Goal: Information Seeking & Learning: Compare options

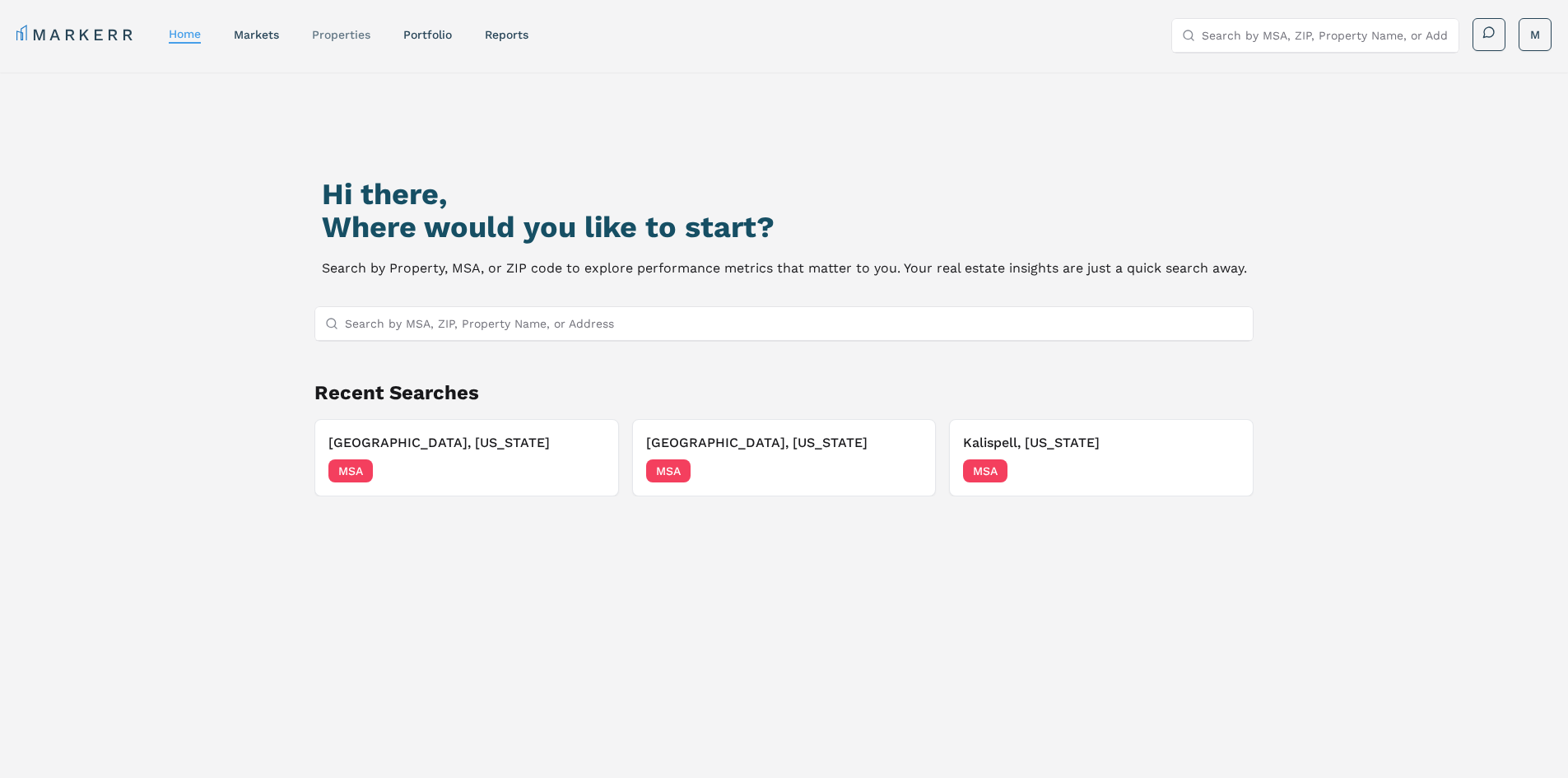
click at [337, 36] on link "properties" at bounding box center [341, 35] width 58 height 13
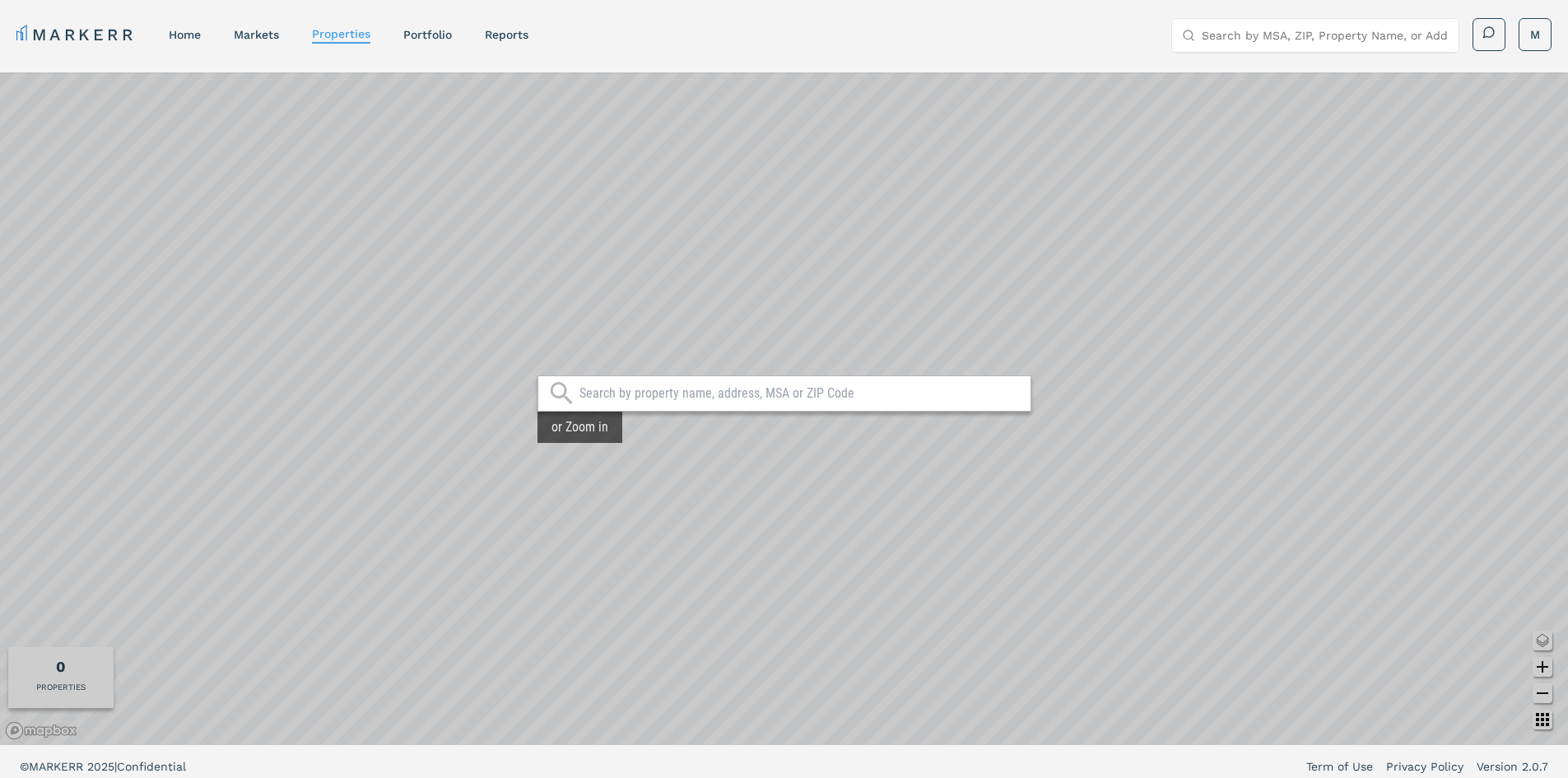
click at [760, 387] on input "text" at bounding box center [801, 393] width 442 height 17
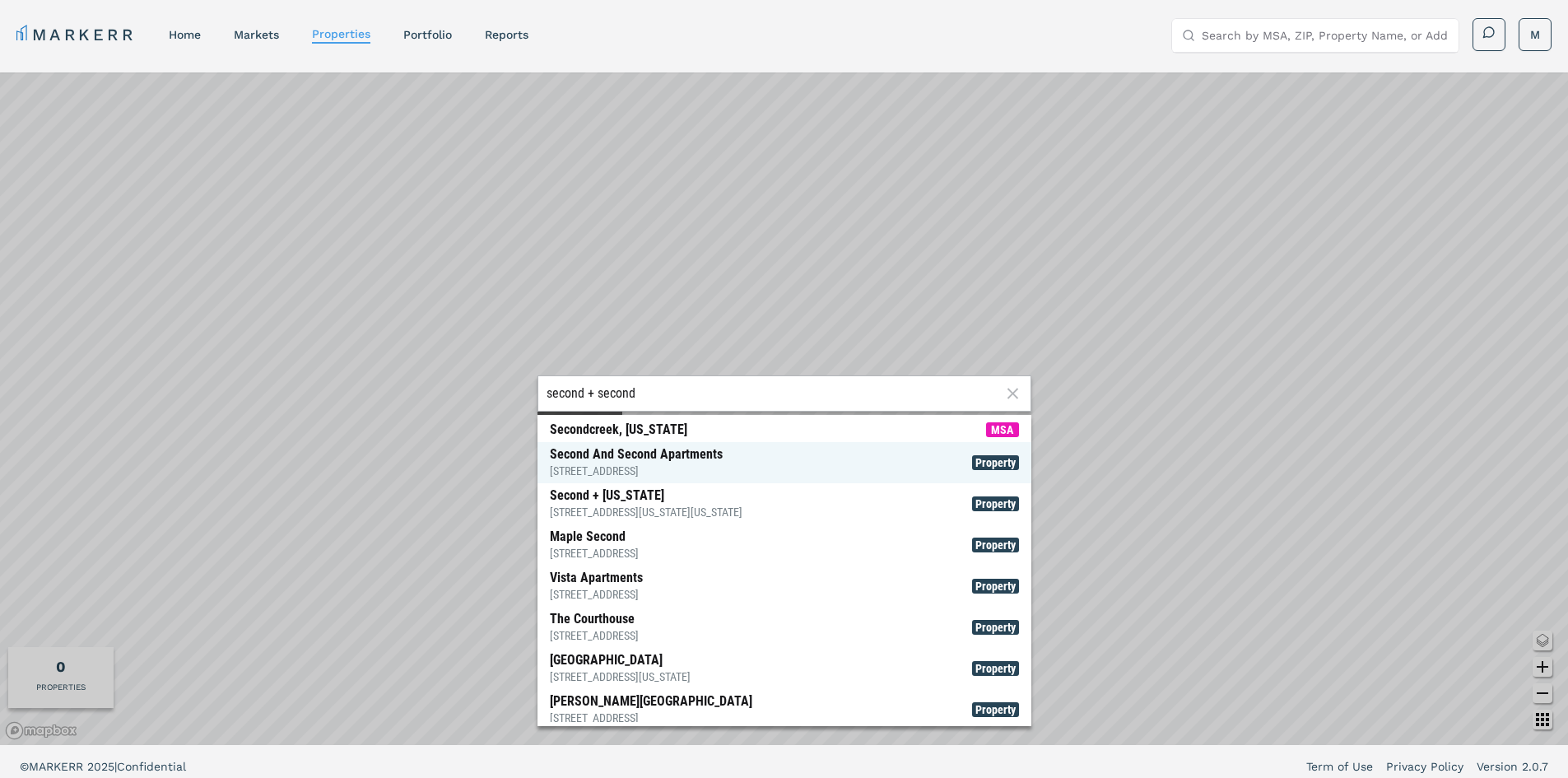
type input "second + second"
click at [654, 469] on div "[STREET_ADDRESS]" at bounding box center [635, 471] width 173 height 17
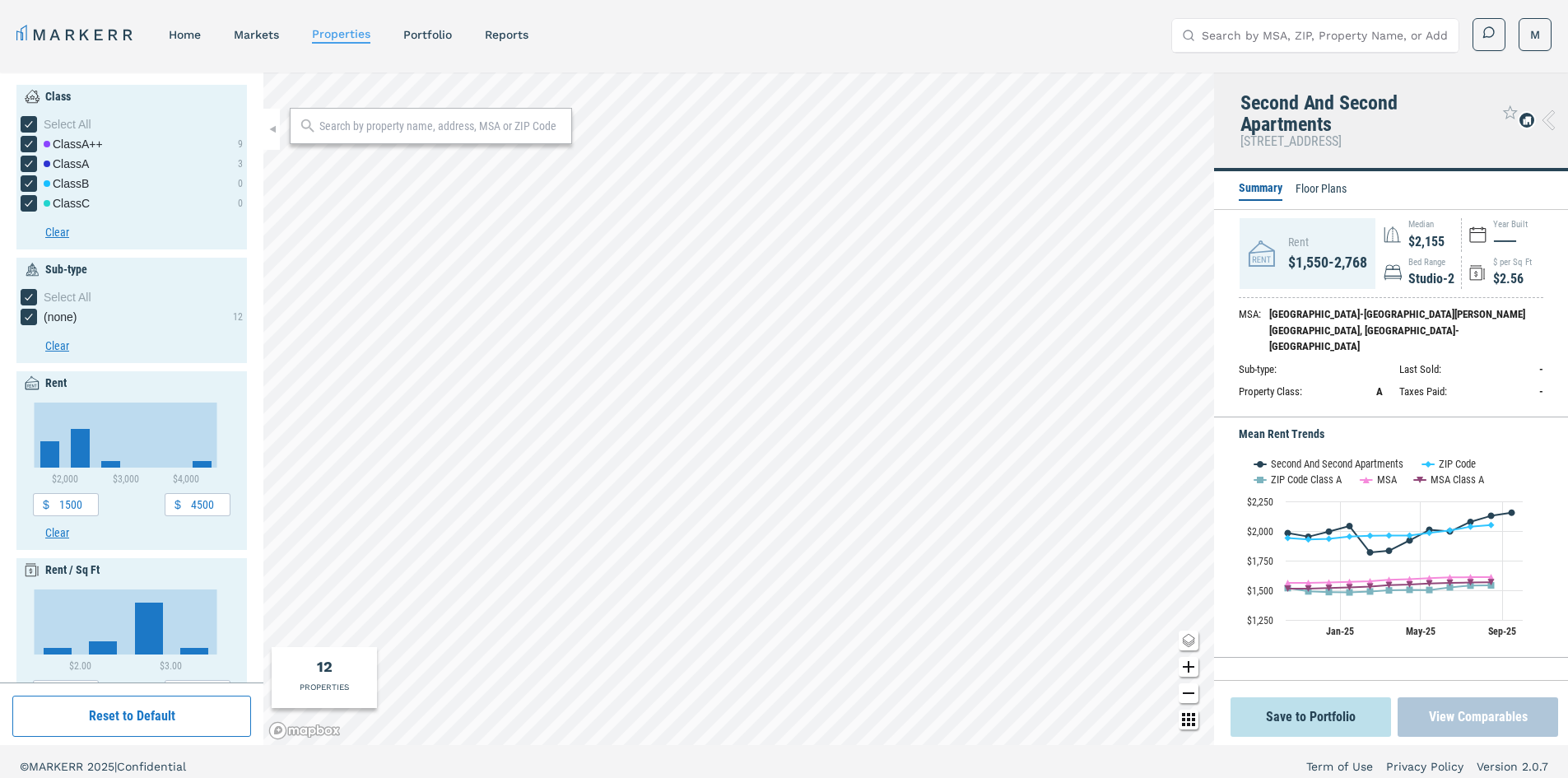
click at [1456, 707] on button "View Comparables" at bounding box center [1477, 717] width 160 height 40
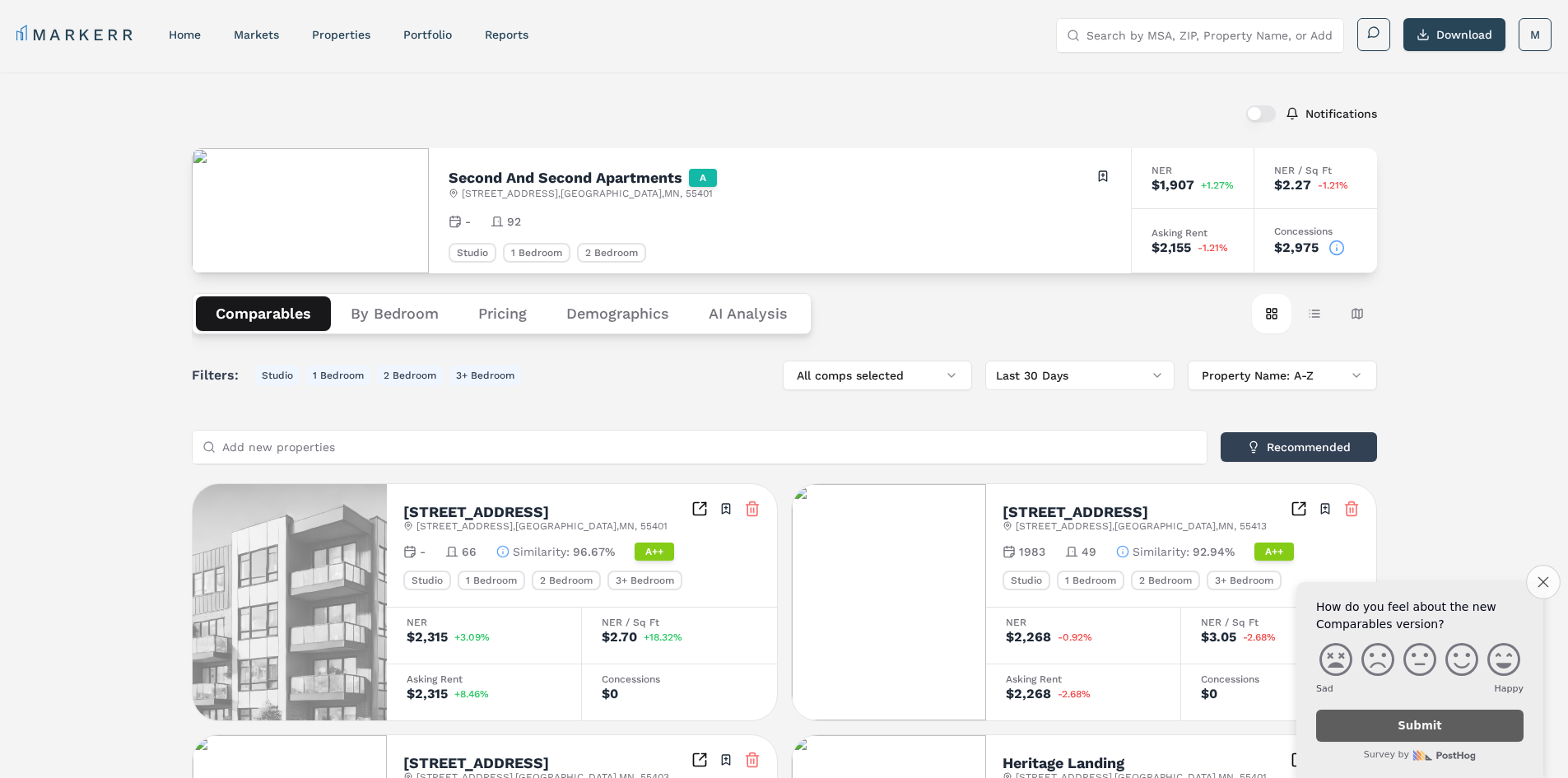
click at [1547, 565] on button "Close survey" at bounding box center [1542, 582] width 35 height 35
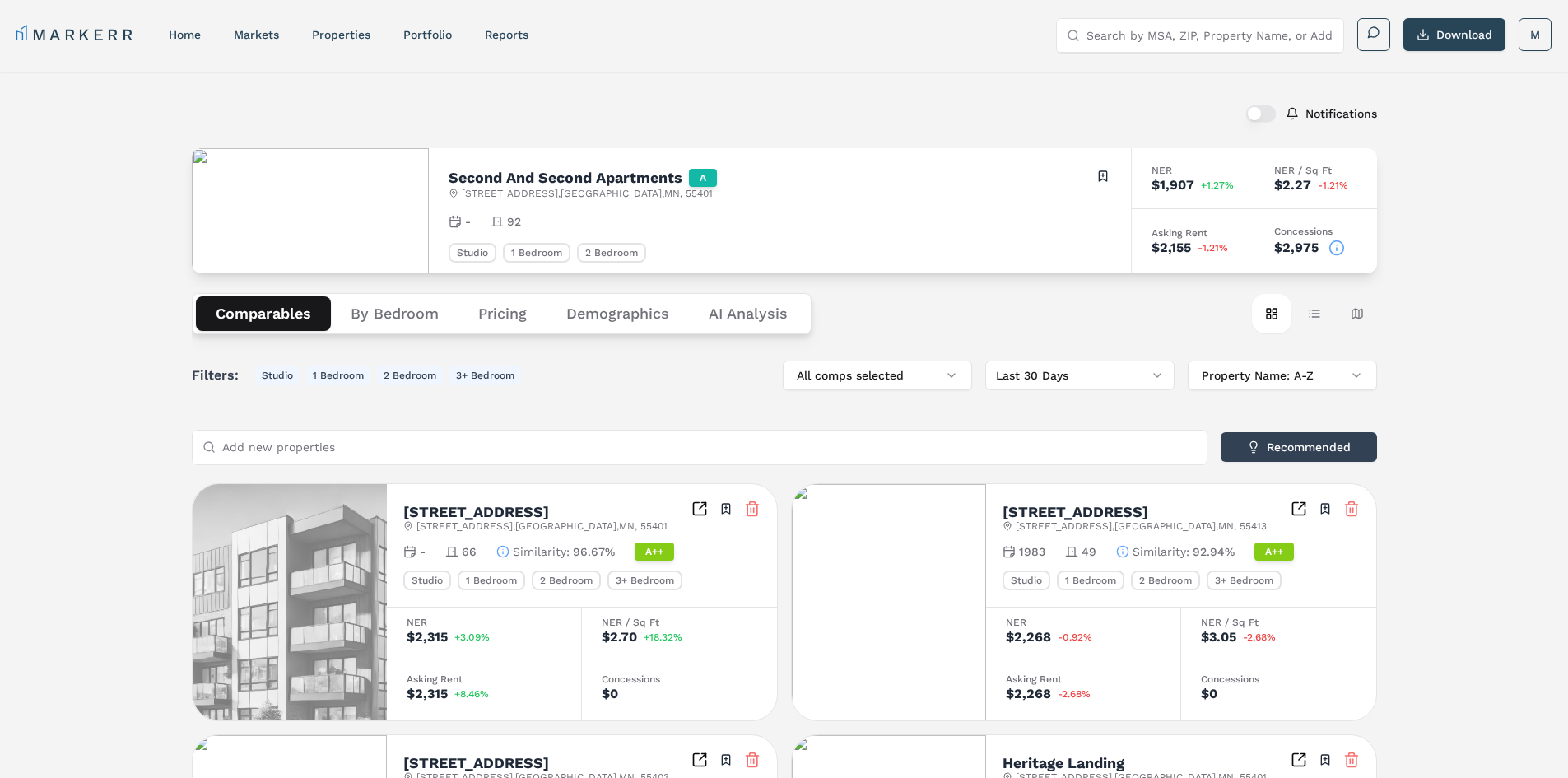
click at [404, 313] on button "By Bedroom" at bounding box center [395, 313] width 127 height 35
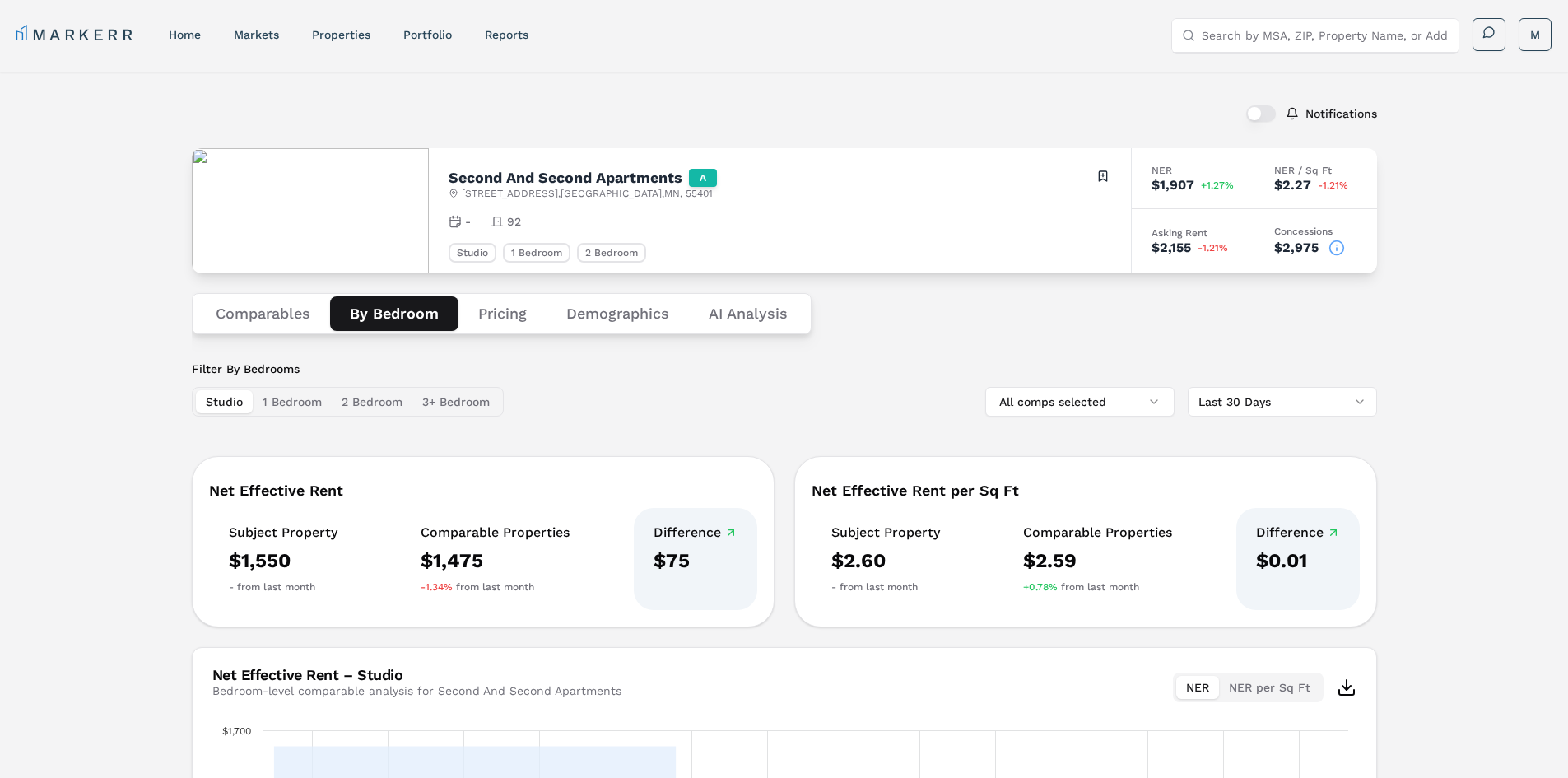
click at [512, 309] on button "Pricing" at bounding box center [503, 313] width 88 height 35
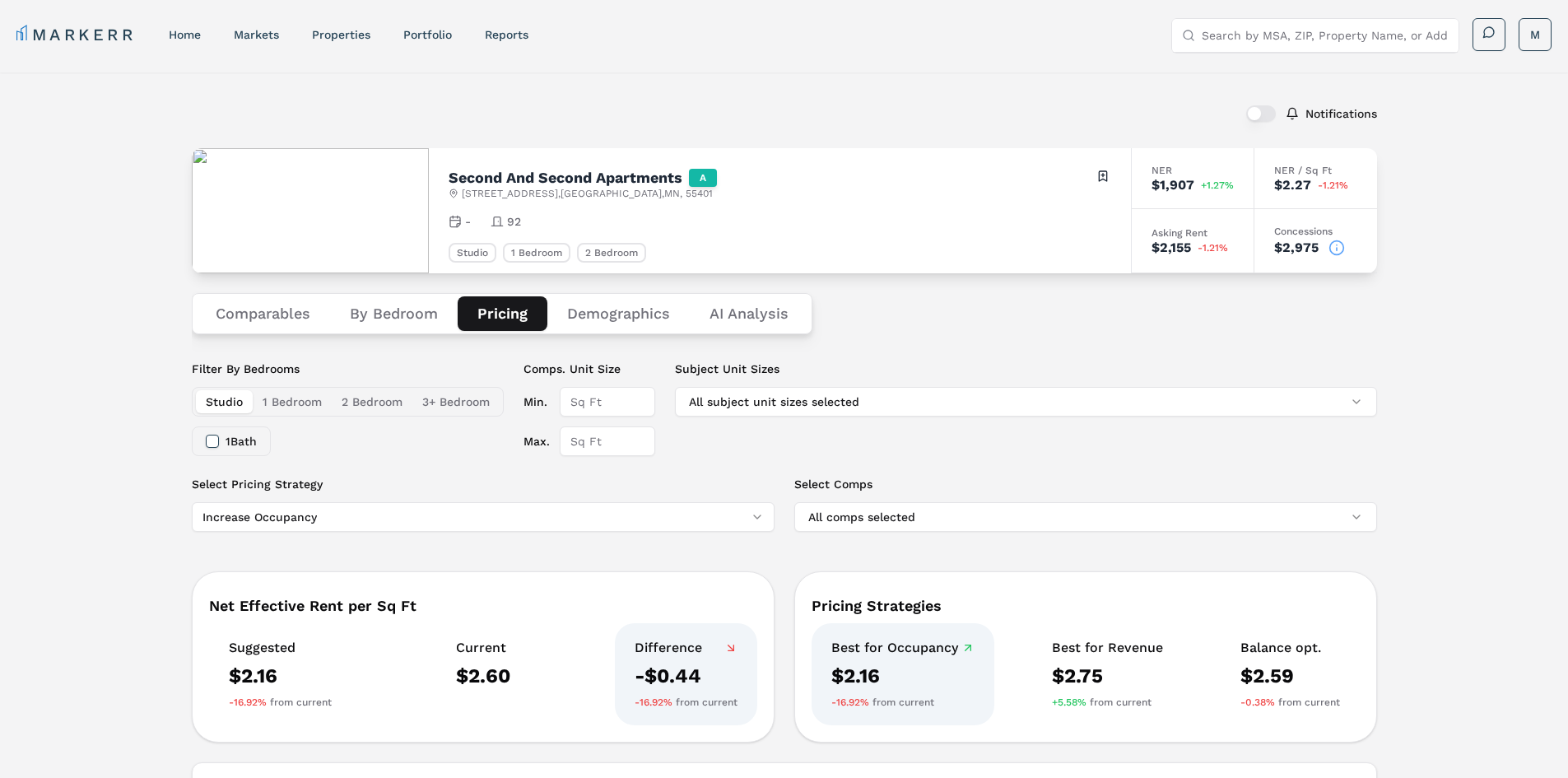
click at [649, 312] on button "Demographics" at bounding box center [618, 313] width 142 height 35
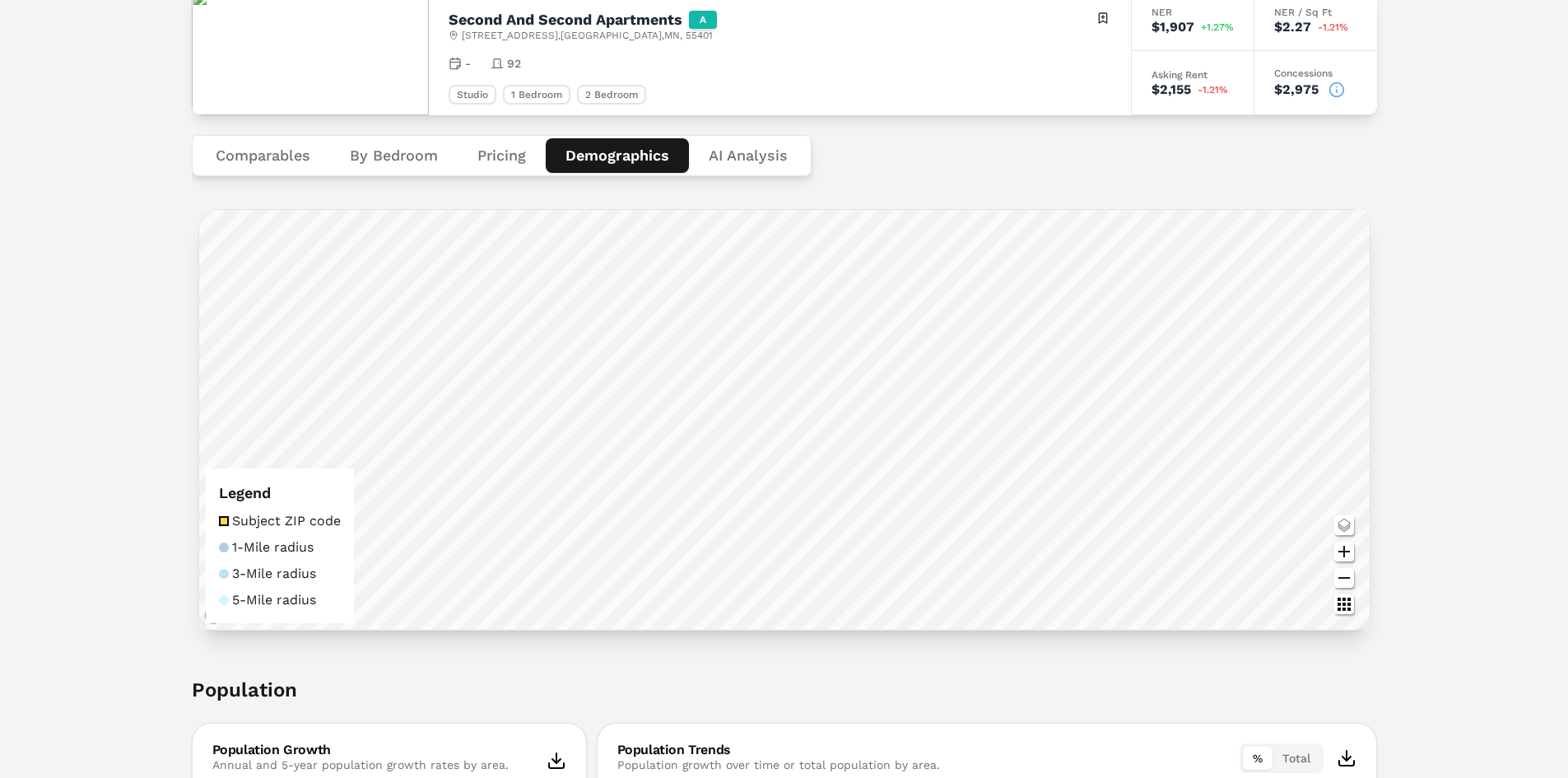
scroll to position [165, 0]
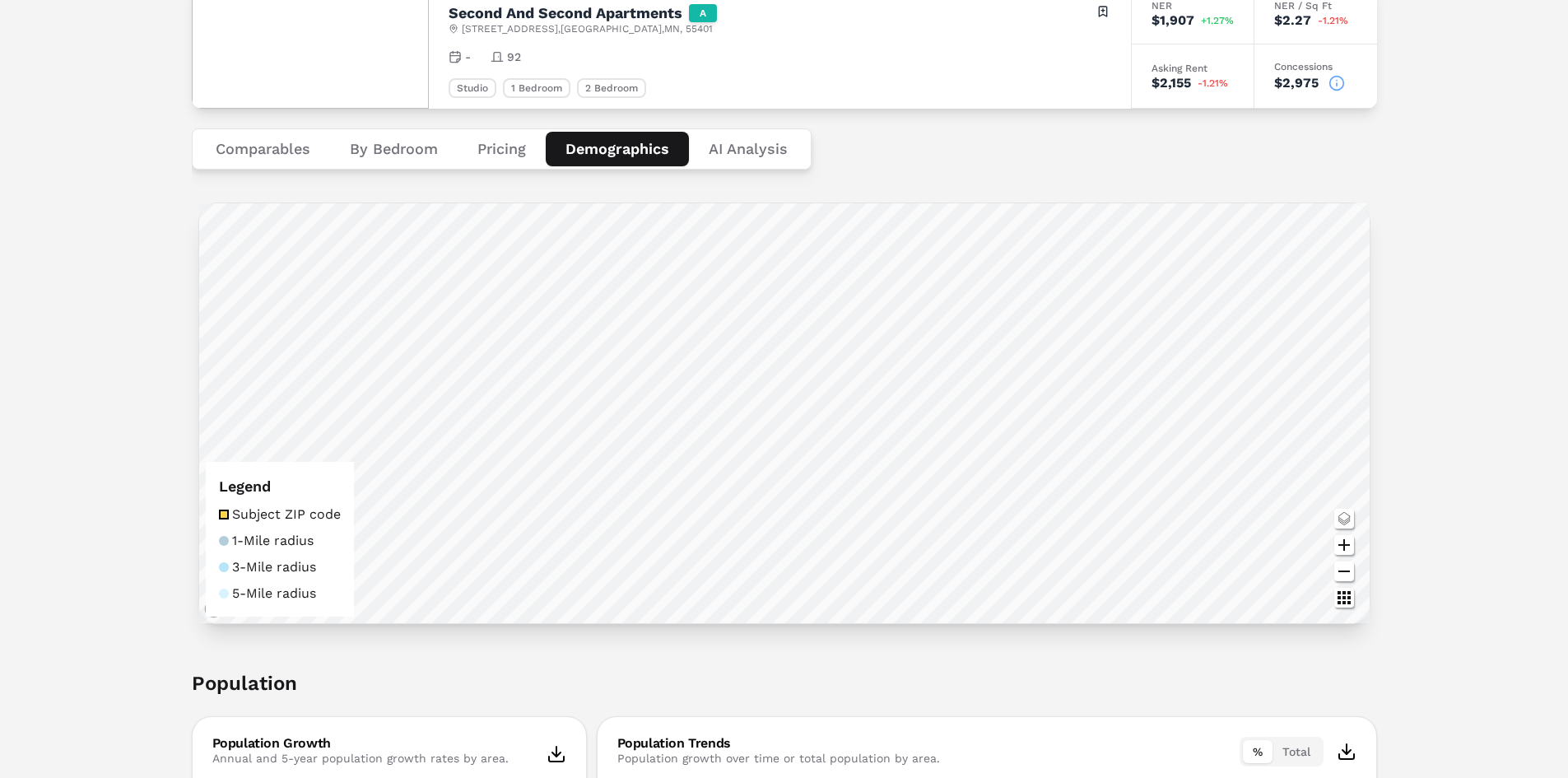
click at [1343, 547] on icon "Zoom in map button" at bounding box center [1343, 544] width 12 height 12
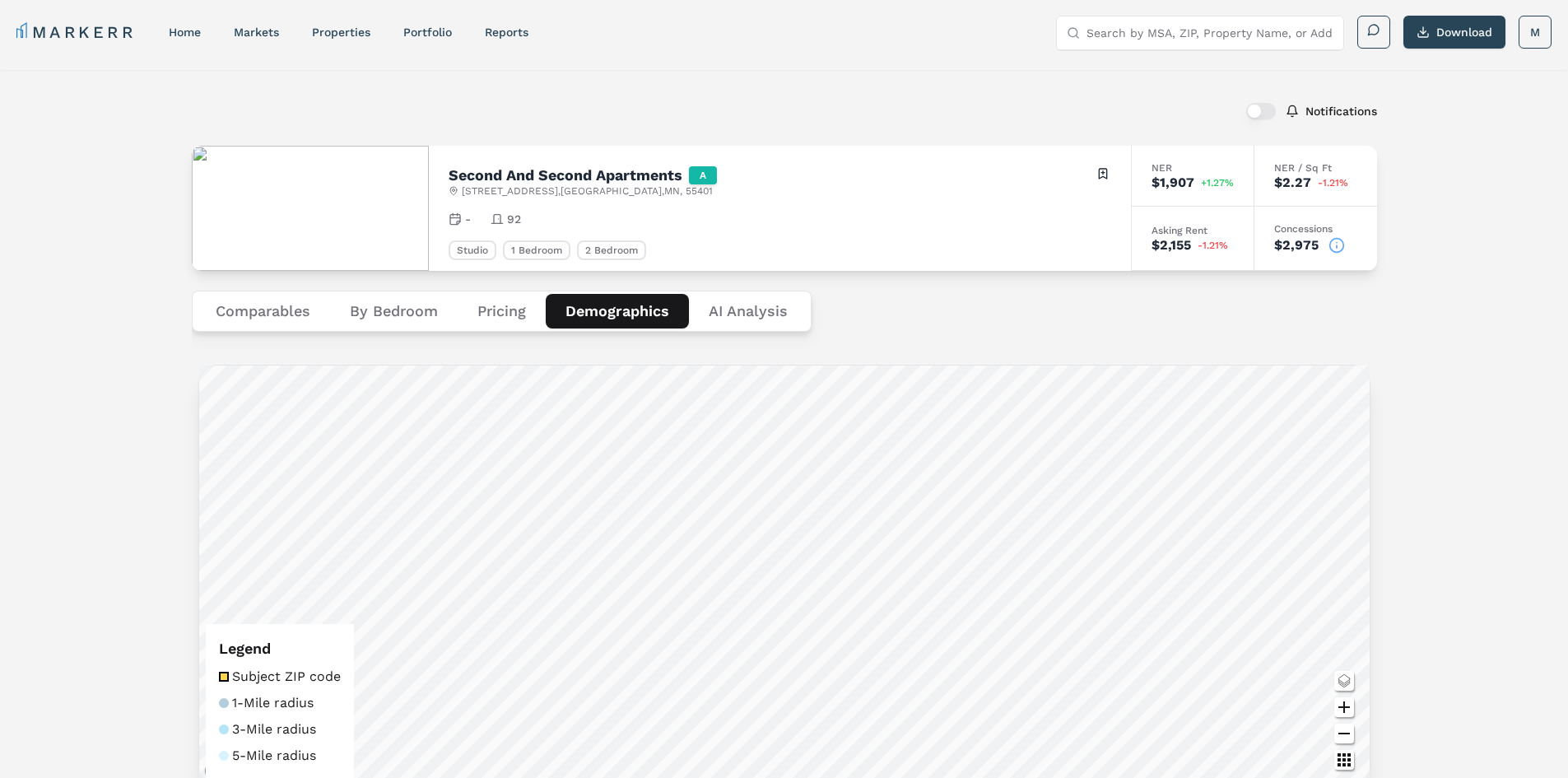
scroll to position [0, 0]
click at [783, 311] on Analysis "AI Analysis" at bounding box center [748, 313] width 119 height 35
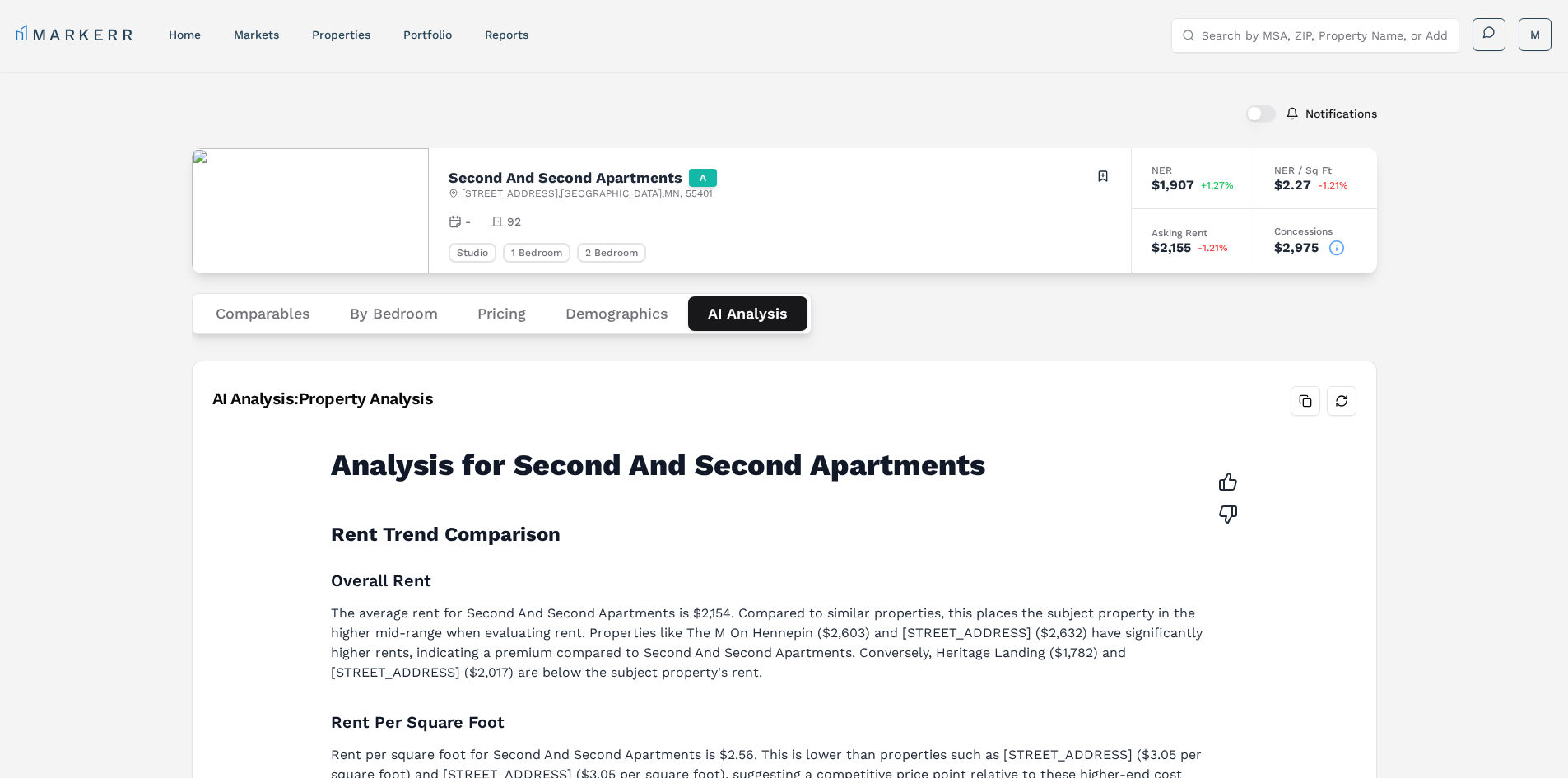
click at [1278, 30] on input "Search by MSA, ZIP, Property Name, or Address" at bounding box center [1325, 35] width 247 height 33
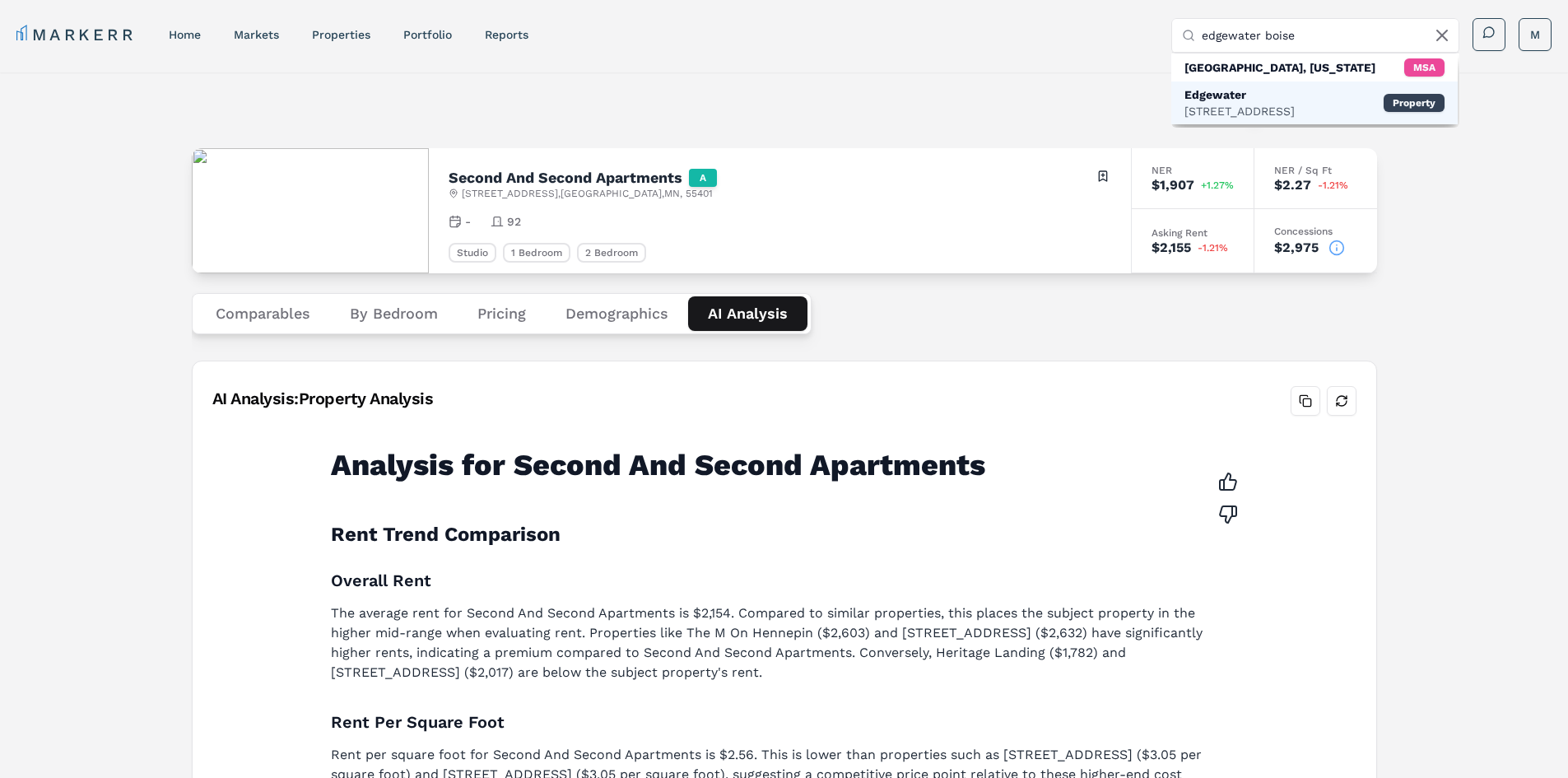
click at [1276, 104] on div "[STREET_ADDRESS]" at bounding box center [1239, 111] width 111 height 17
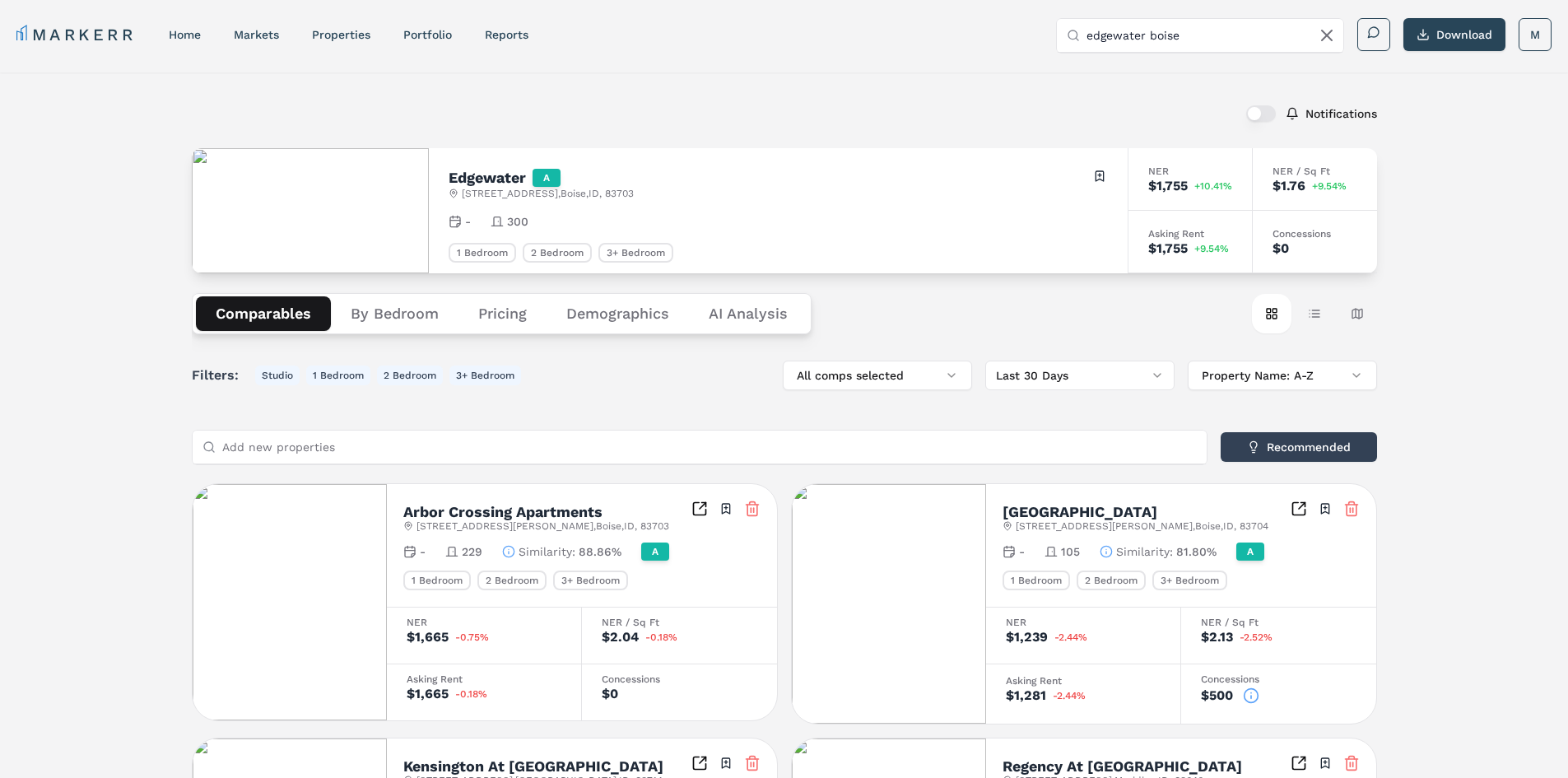
click at [608, 308] on button "Demographics" at bounding box center [618, 313] width 142 height 35
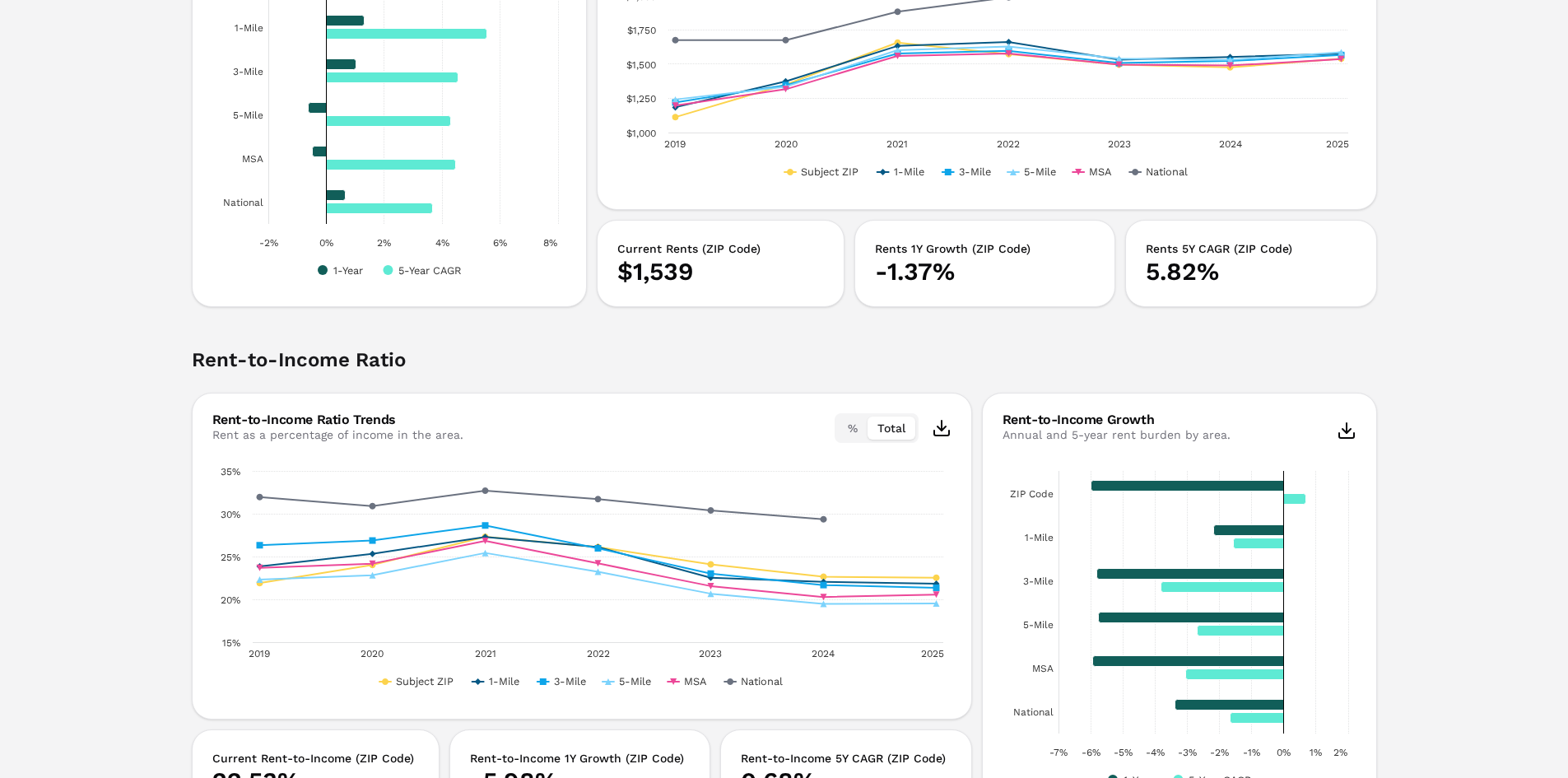
scroll to position [3128, 0]
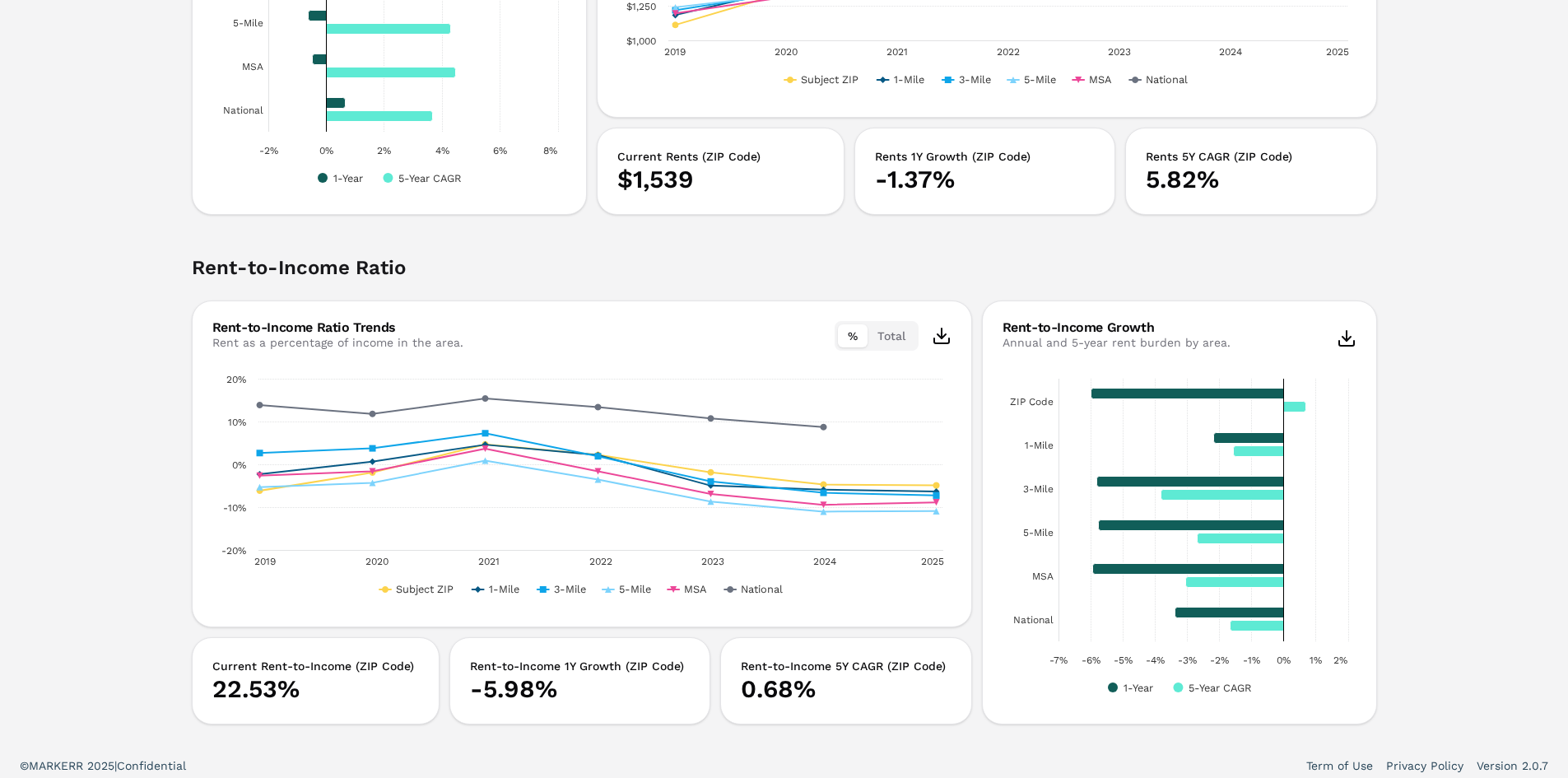
click at [844, 337] on button "%" at bounding box center [852, 335] width 29 height 23
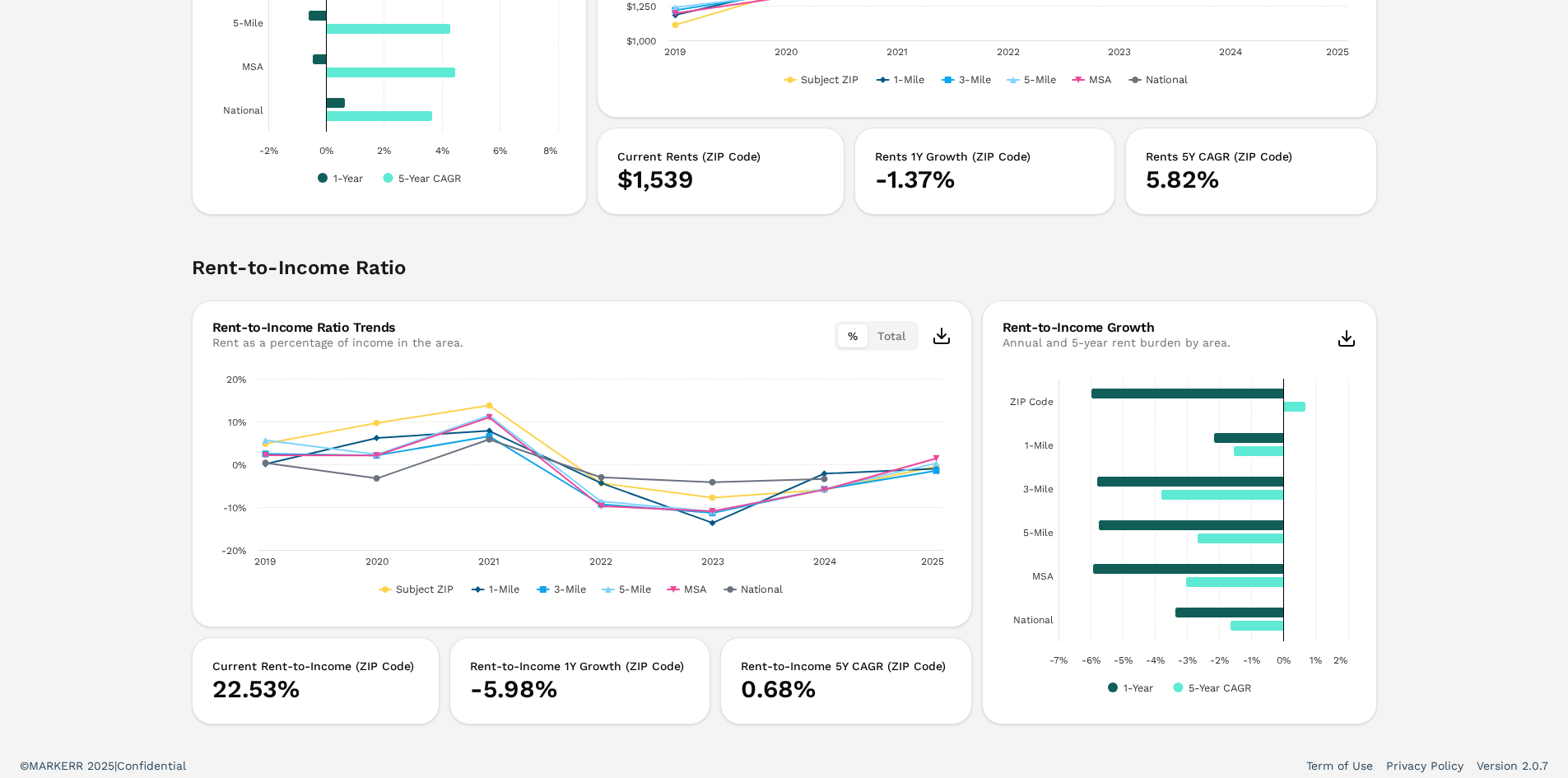
click at [894, 335] on button "Total" at bounding box center [891, 335] width 48 height 23
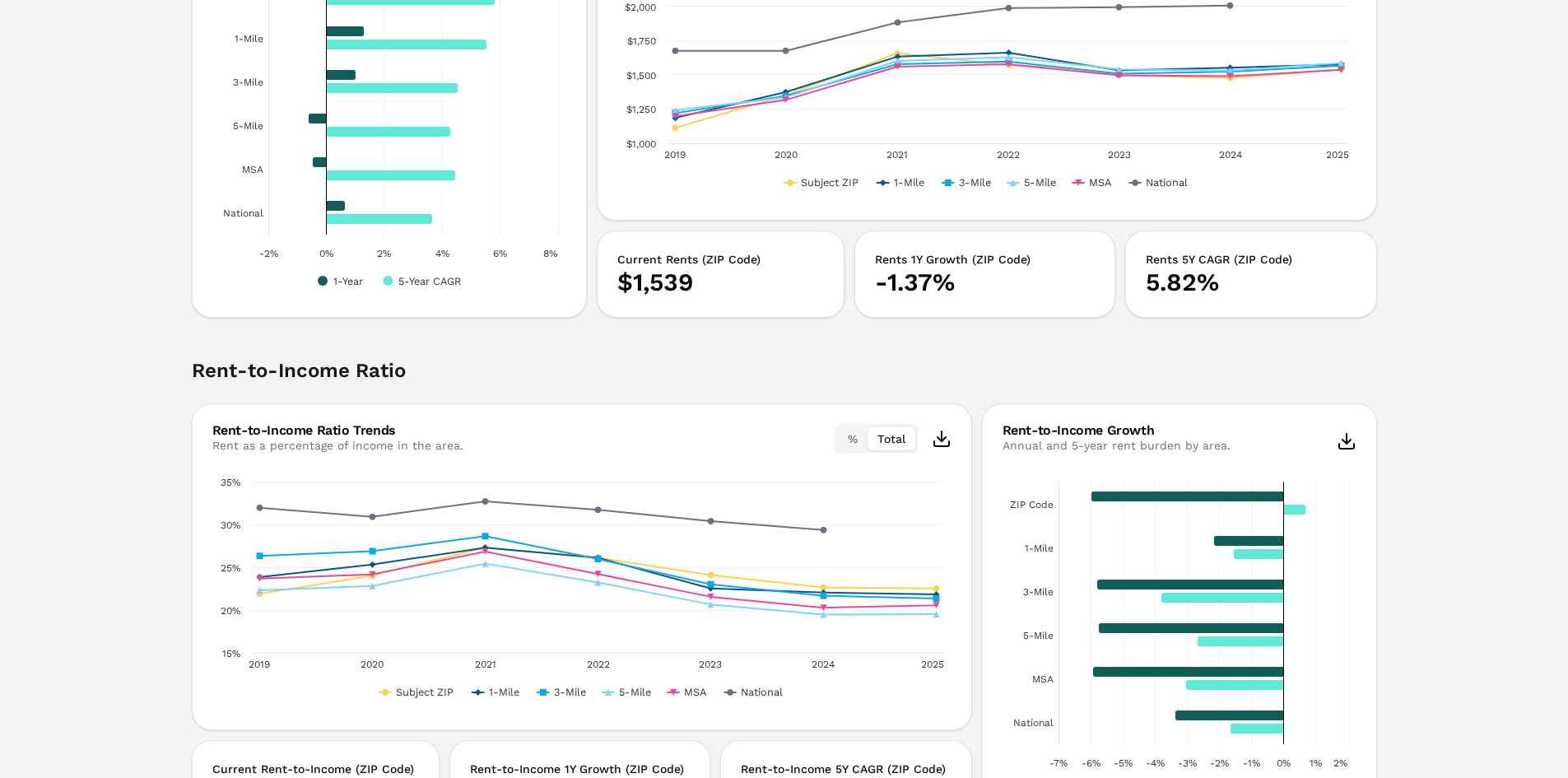
scroll to position [2799, 0]
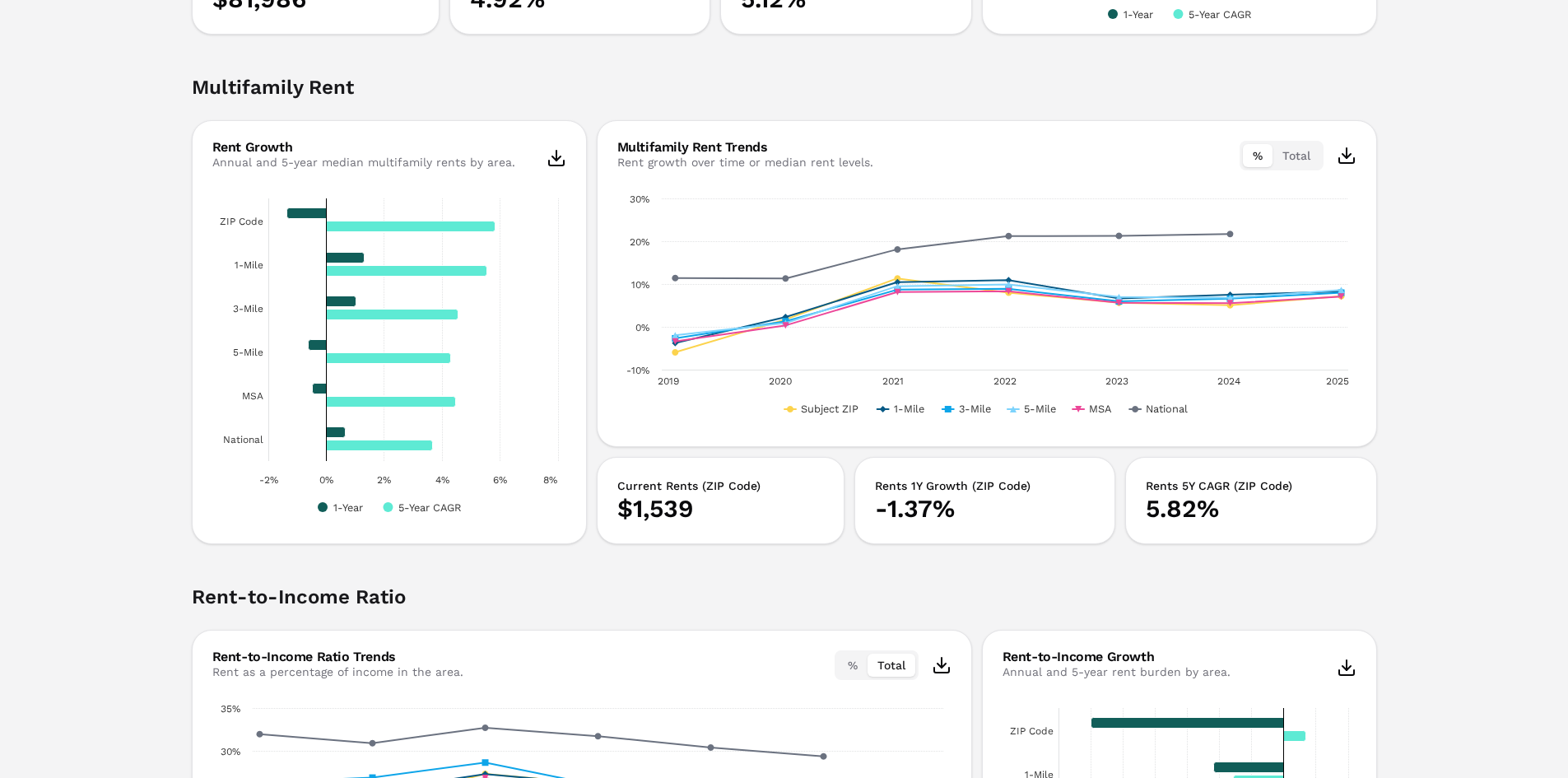
click at [1254, 150] on button "%" at bounding box center [1257, 156] width 29 height 23
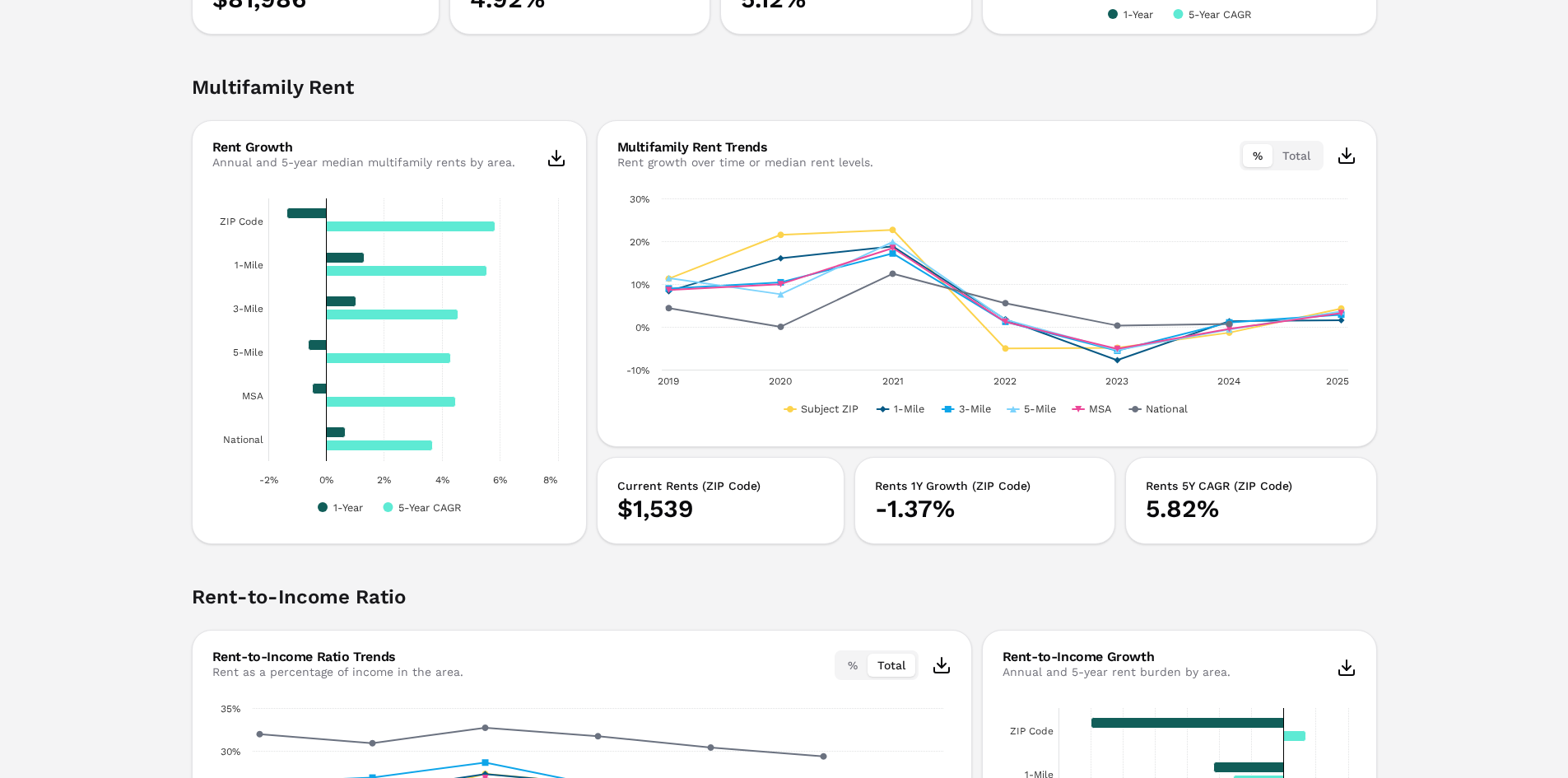
click at [1290, 164] on button "Total" at bounding box center [1296, 156] width 48 height 23
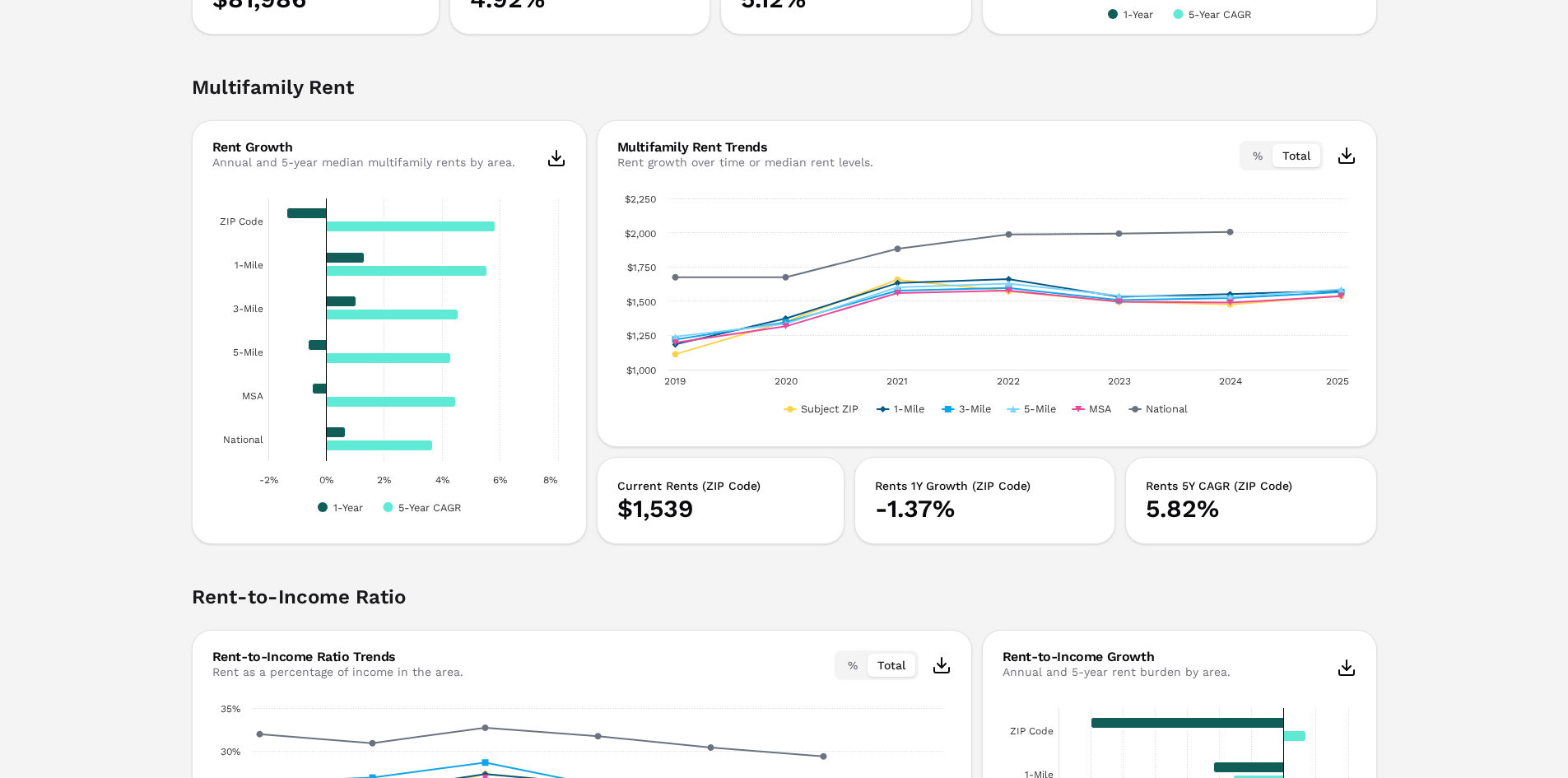
click at [1249, 149] on button "%" at bounding box center [1257, 156] width 29 height 23
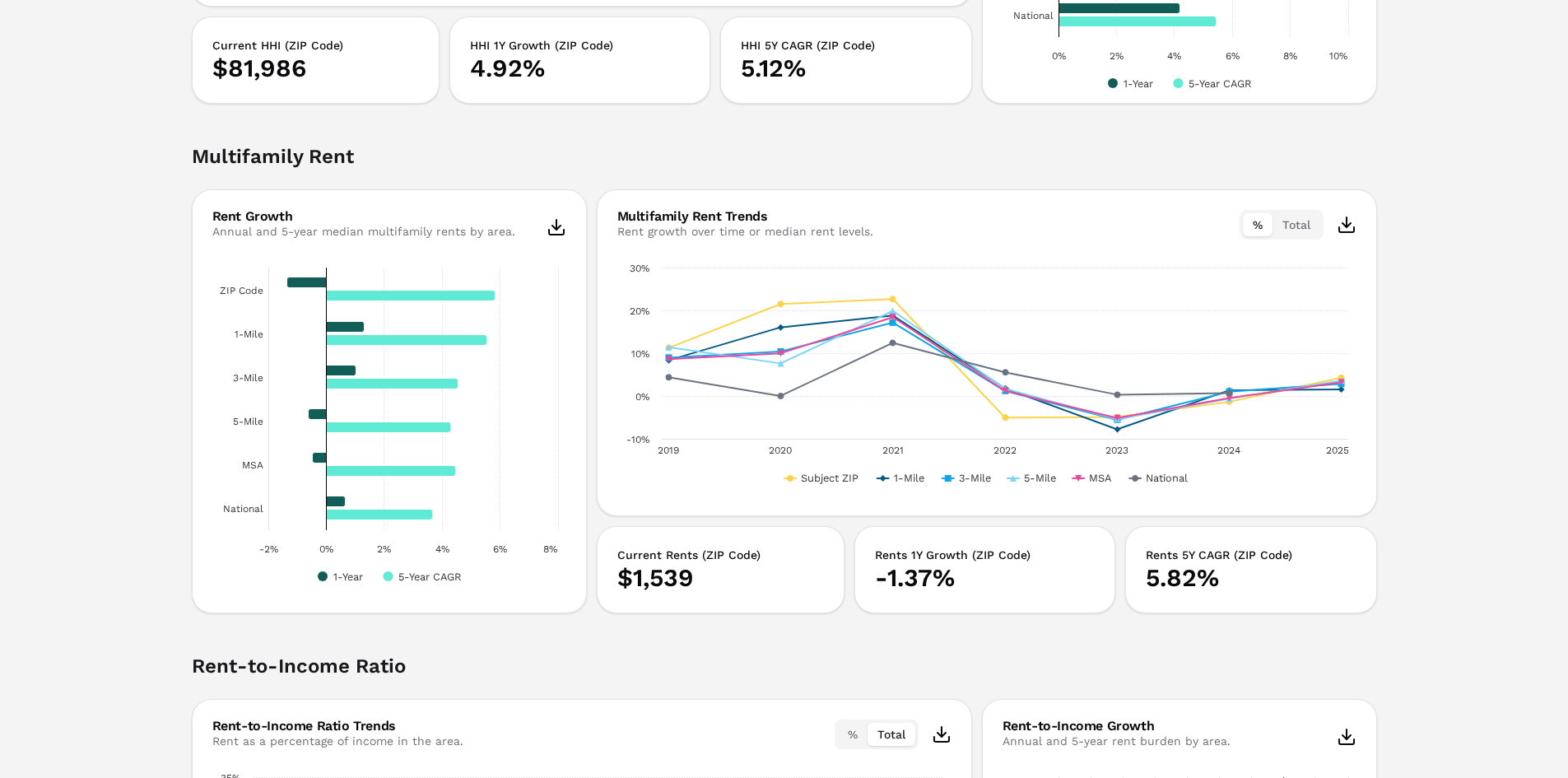
scroll to position [2725, 0]
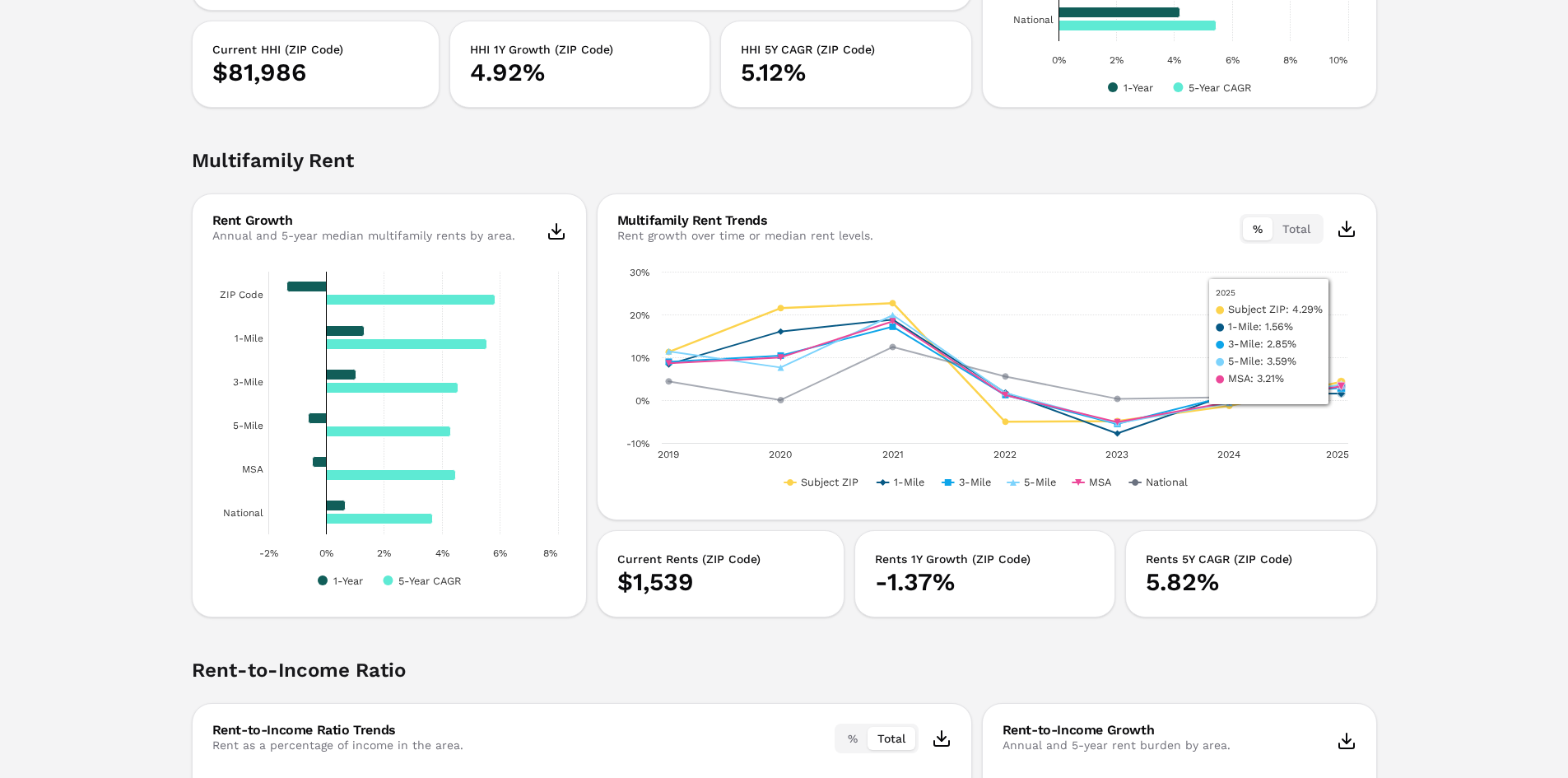
click at [1291, 230] on button "Total" at bounding box center [1296, 229] width 48 height 23
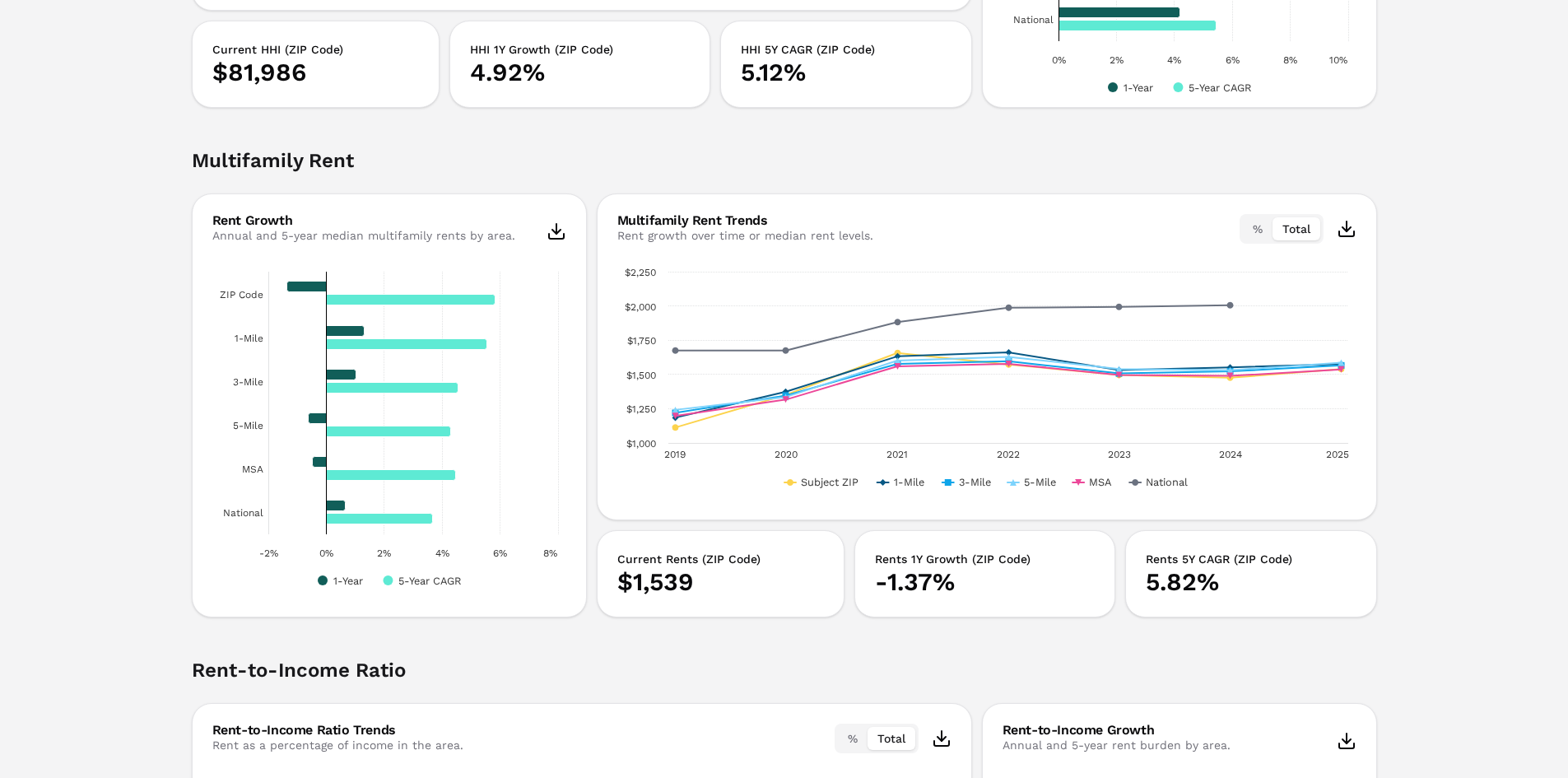
click at [1252, 221] on button "%" at bounding box center [1257, 229] width 29 height 23
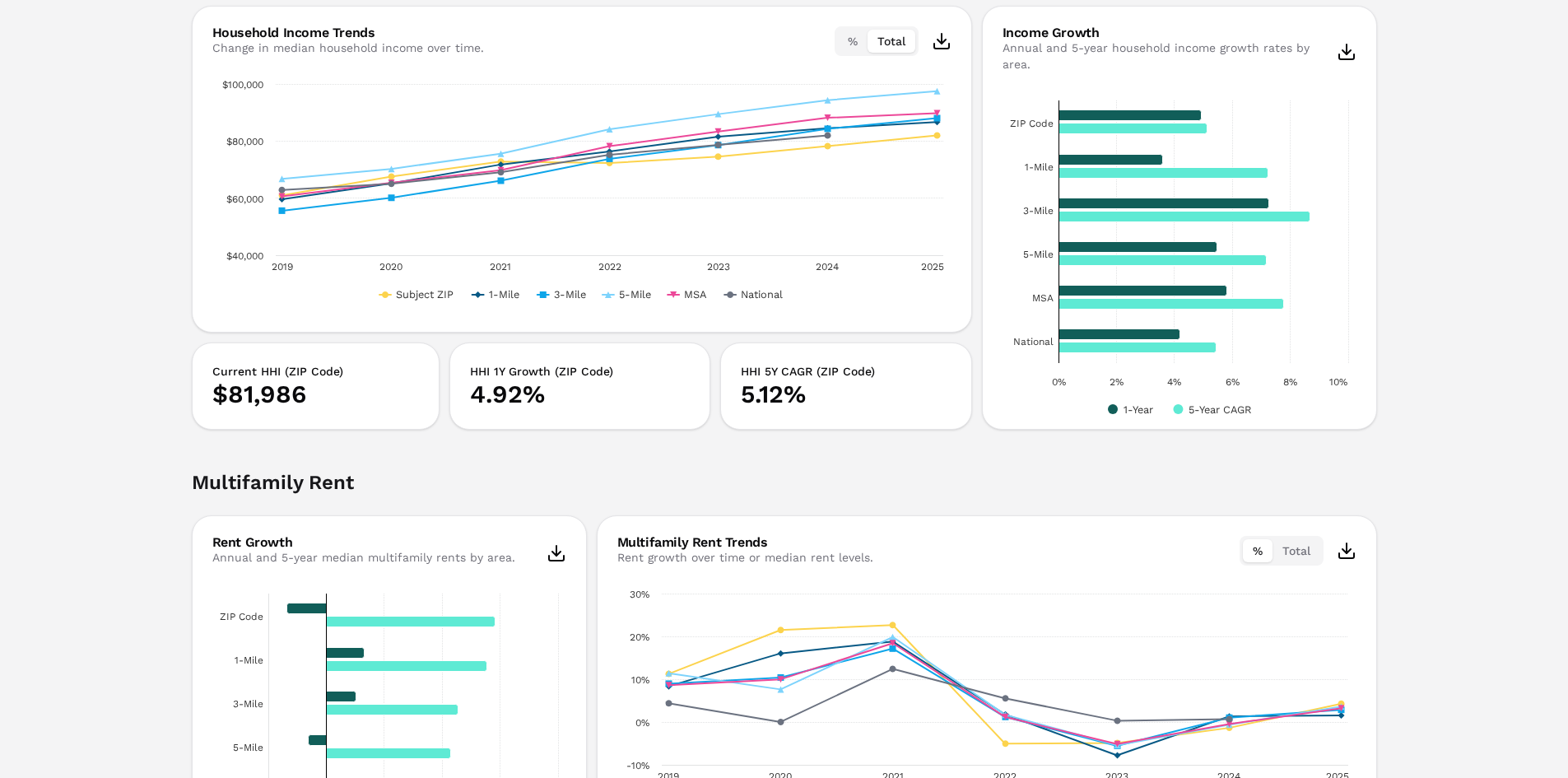
scroll to position [2231, 0]
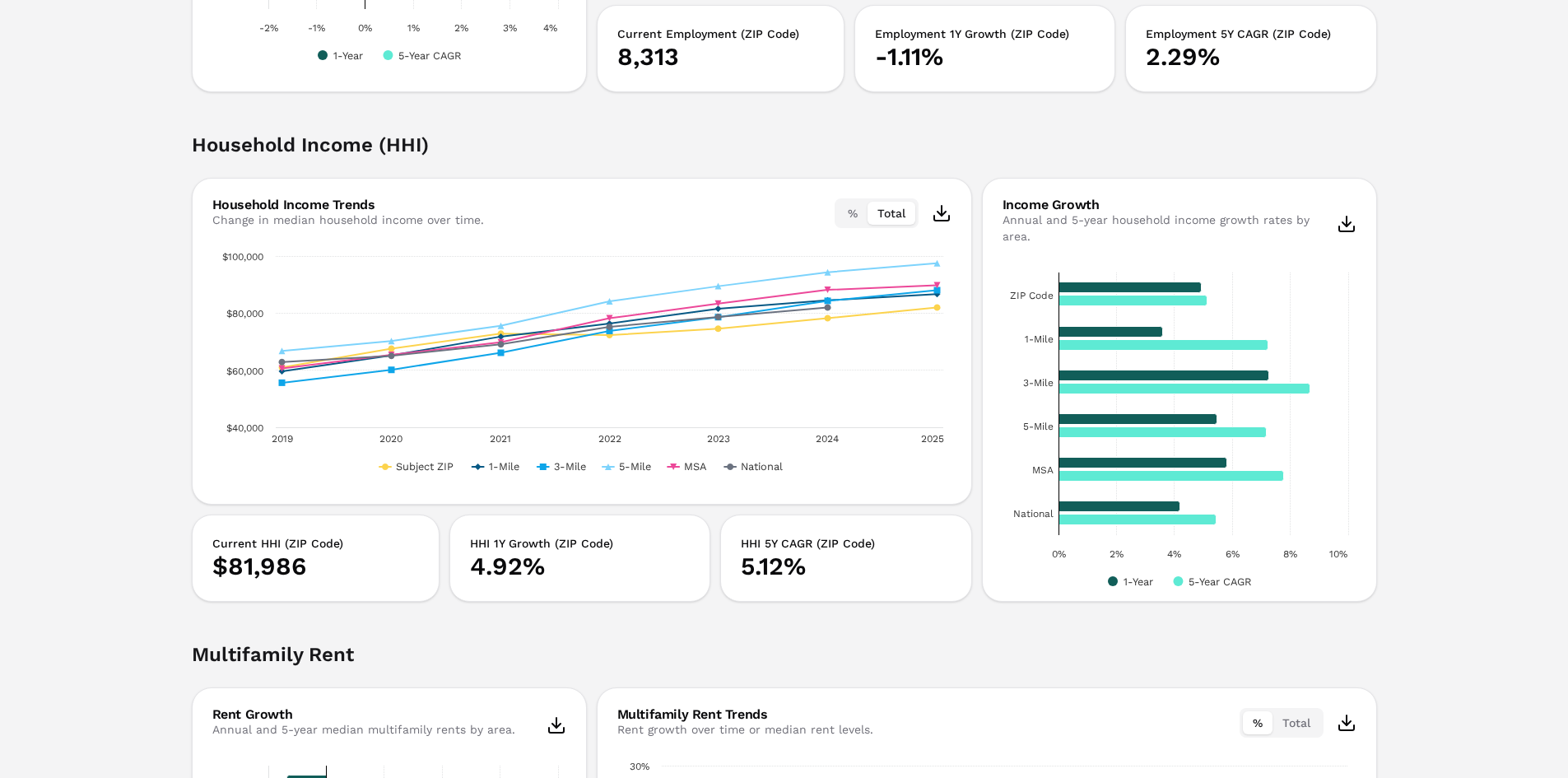
click at [845, 206] on button "%" at bounding box center [852, 213] width 29 height 23
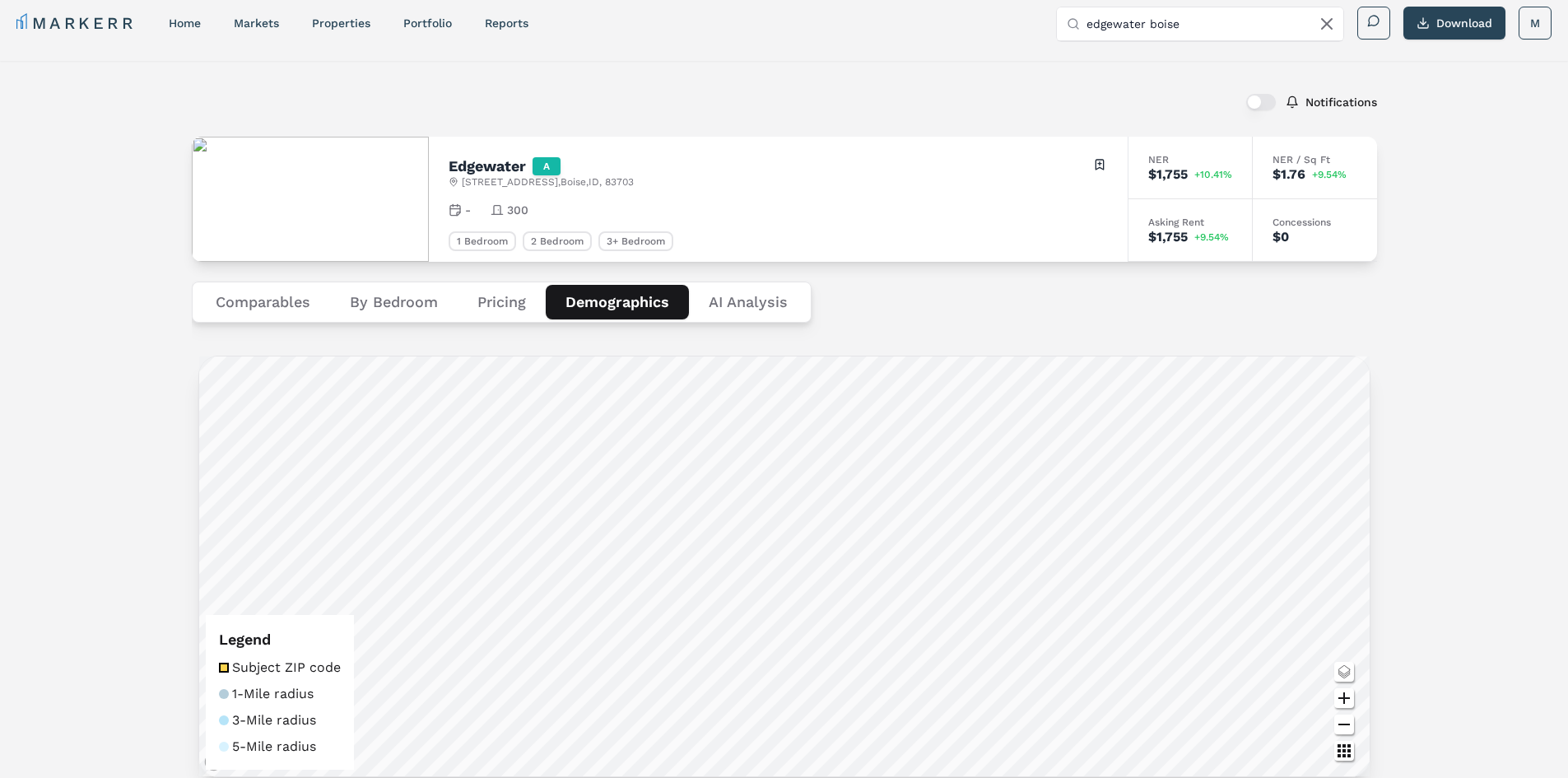
scroll to position [0, 0]
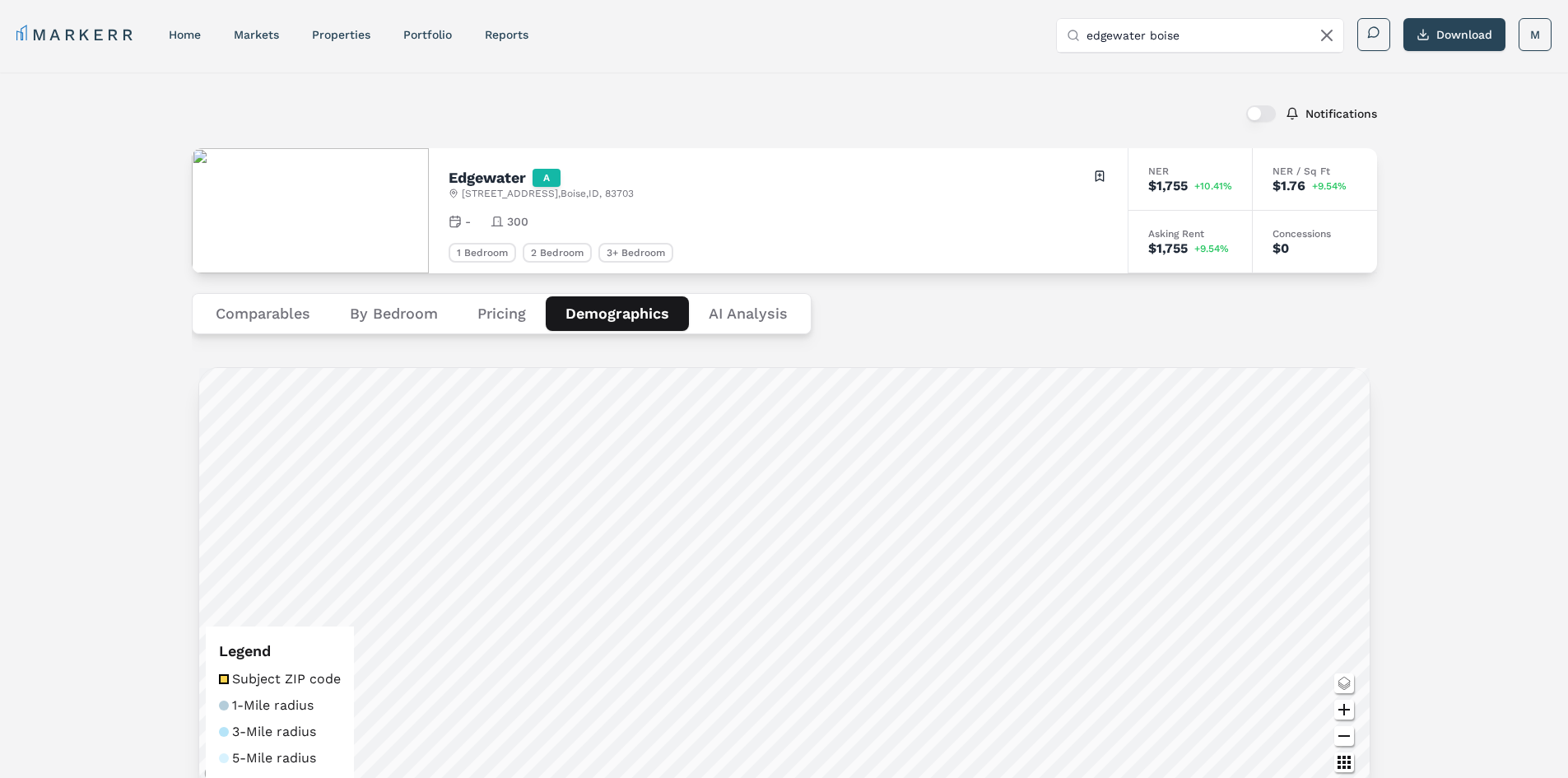
drag, startPoint x: 1205, startPoint y: 34, endPoint x: 964, endPoint y: 32, distance: 241.0
click at [964, 32] on div "MARKERR home markets properties Portfolio reports Search by MSA, ZIP, Property …" at bounding box center [784, 35] width 1534 height 34
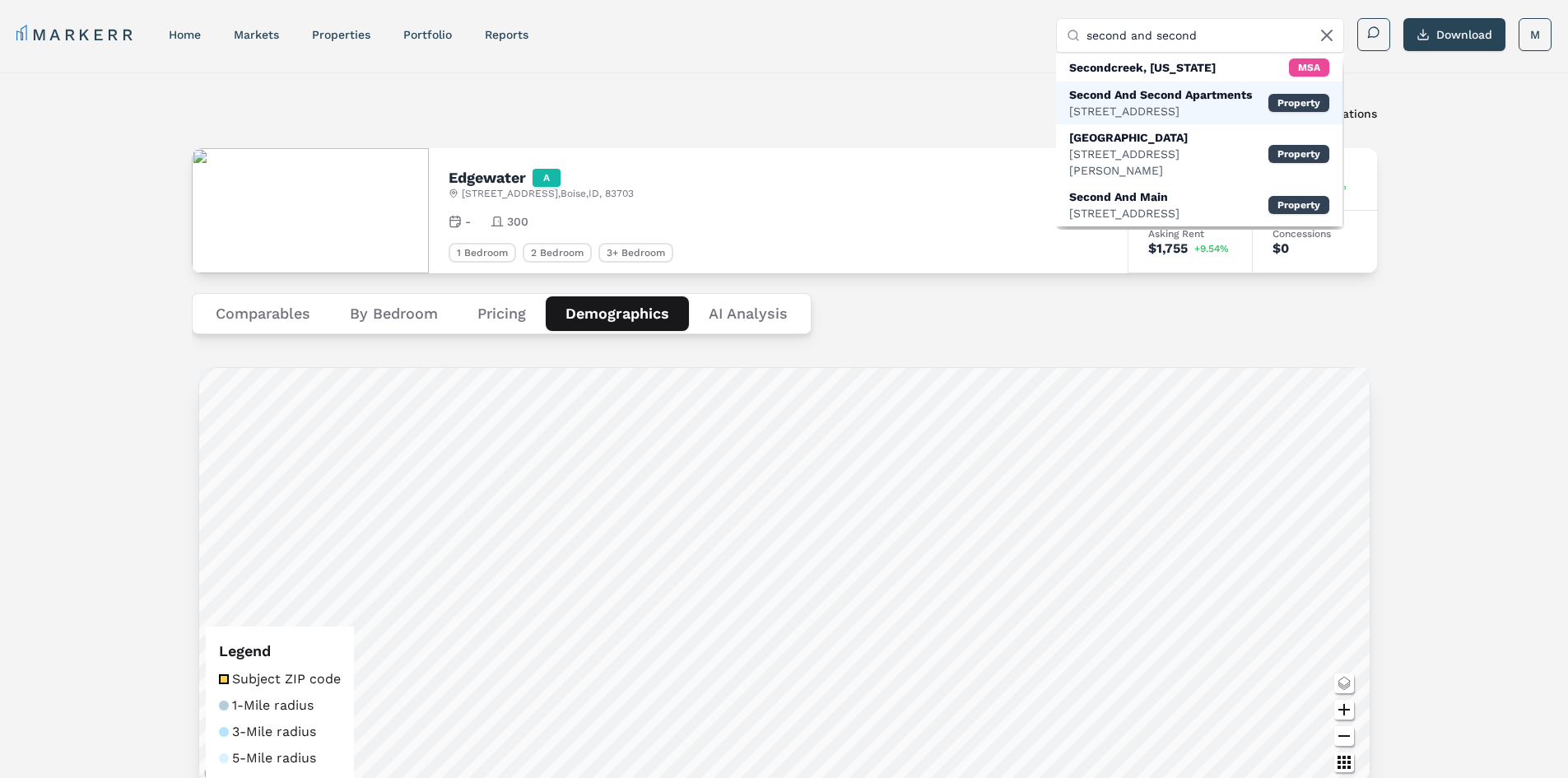
type input "second and second"
click at [1219, 96] on div "Second And Second Apartments" at bounding box center [1160, 95] width 182 height 17
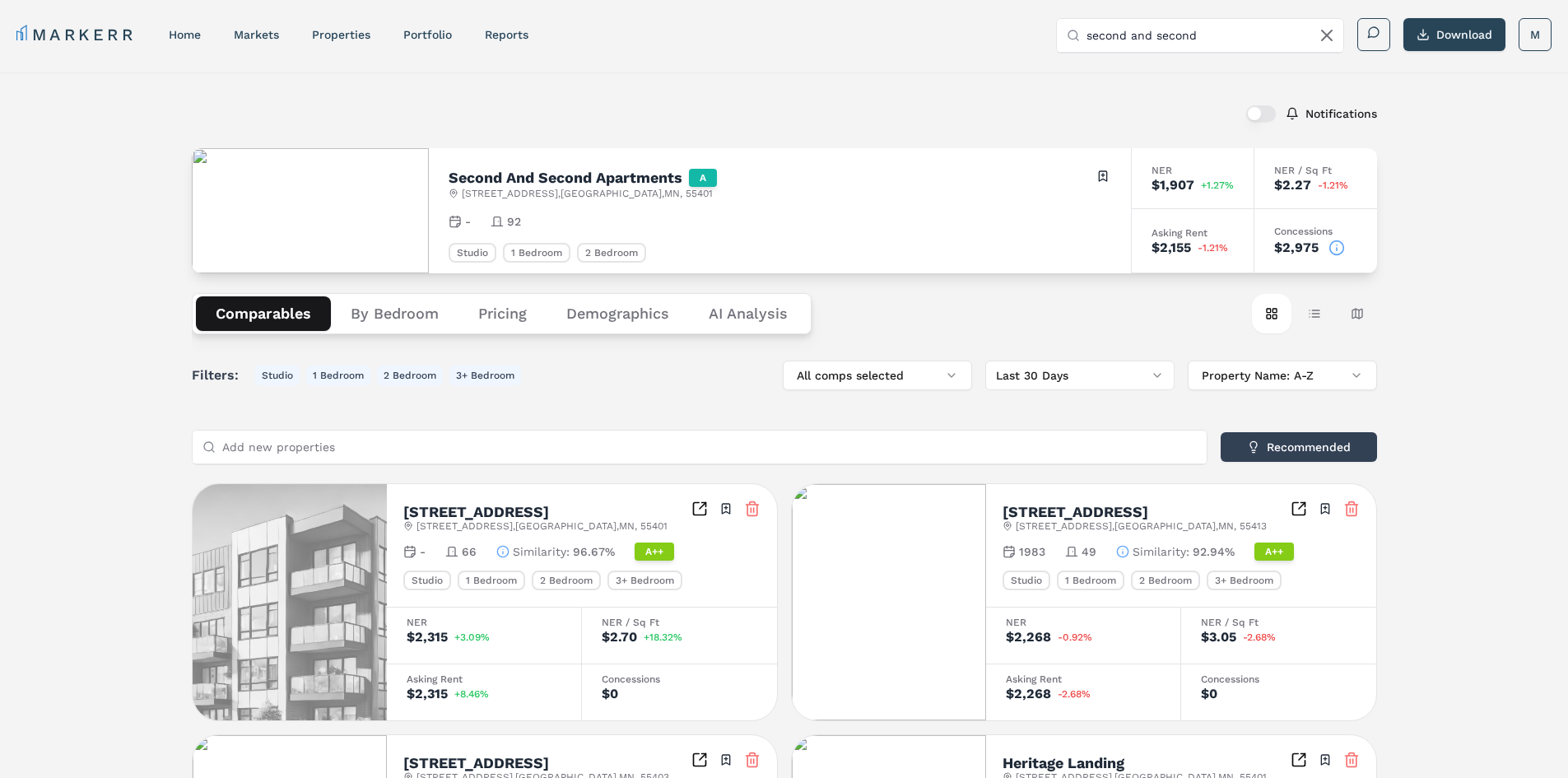
click at [594, 307] on button "Demographics" at bounding box center [618, 313] width 142 height 35
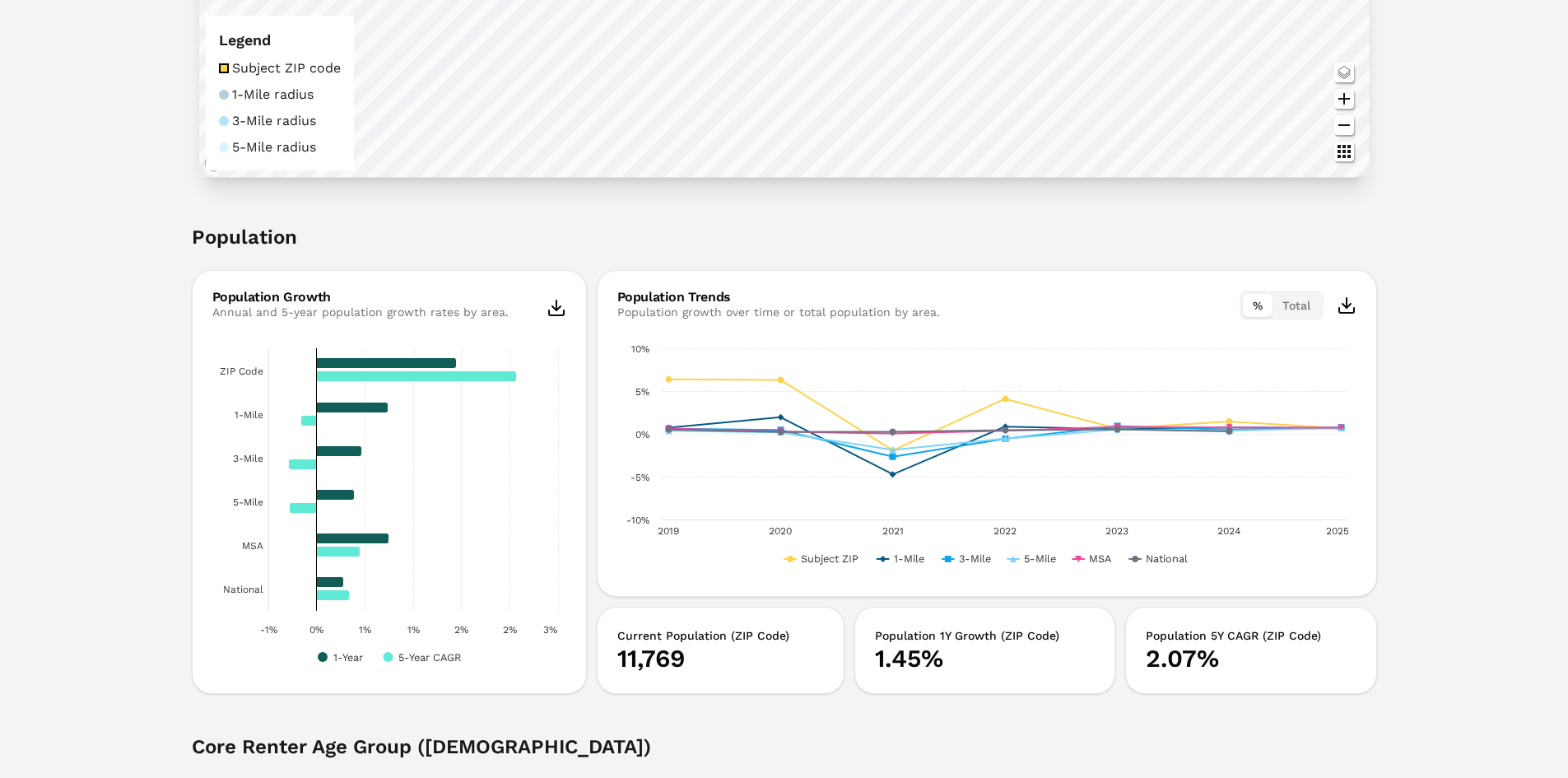
scroll to position [659, 0]
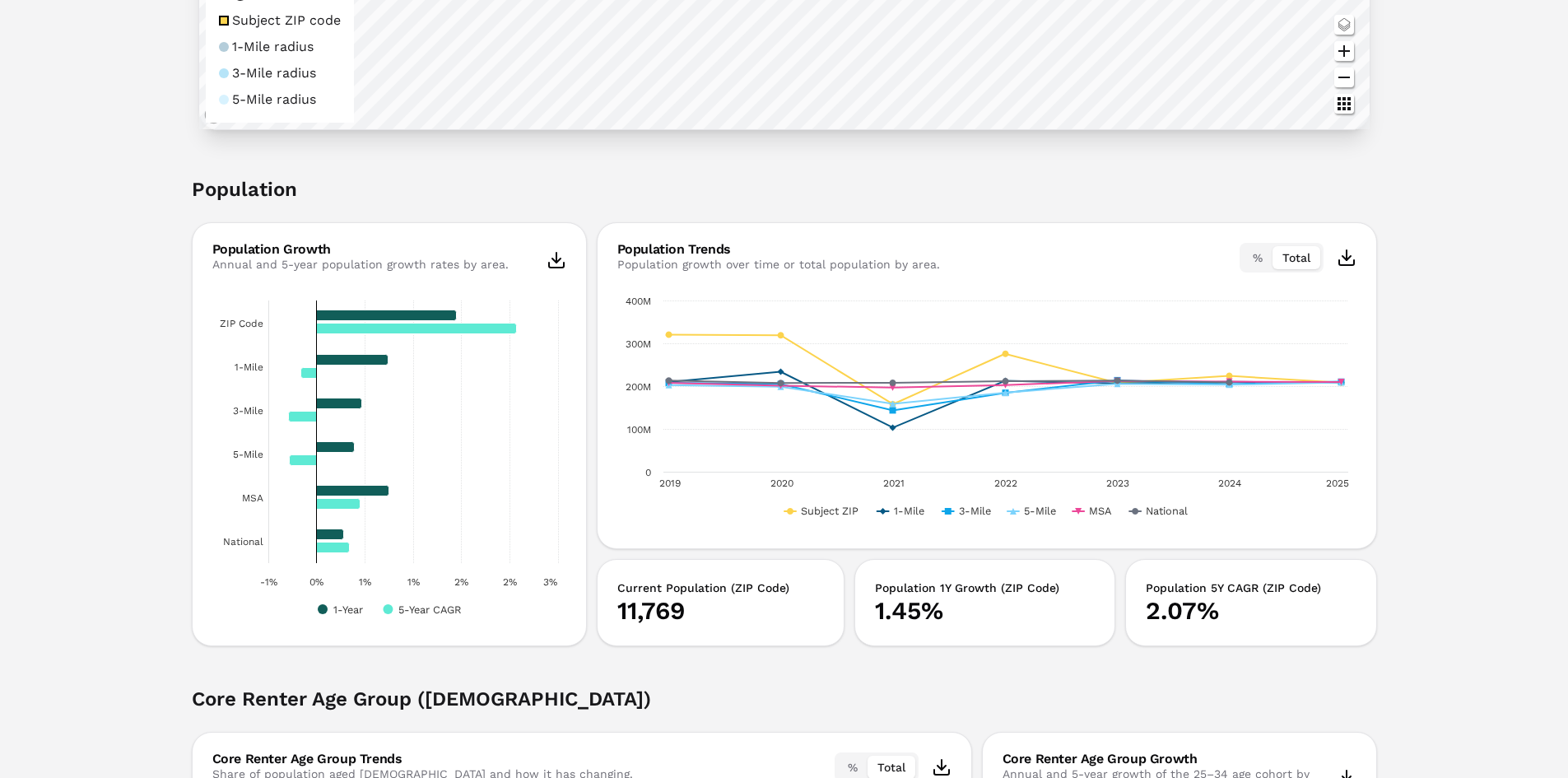
click at [1299, 250] on button "Total" at bounding box center [1296, 258] width 48 height 23
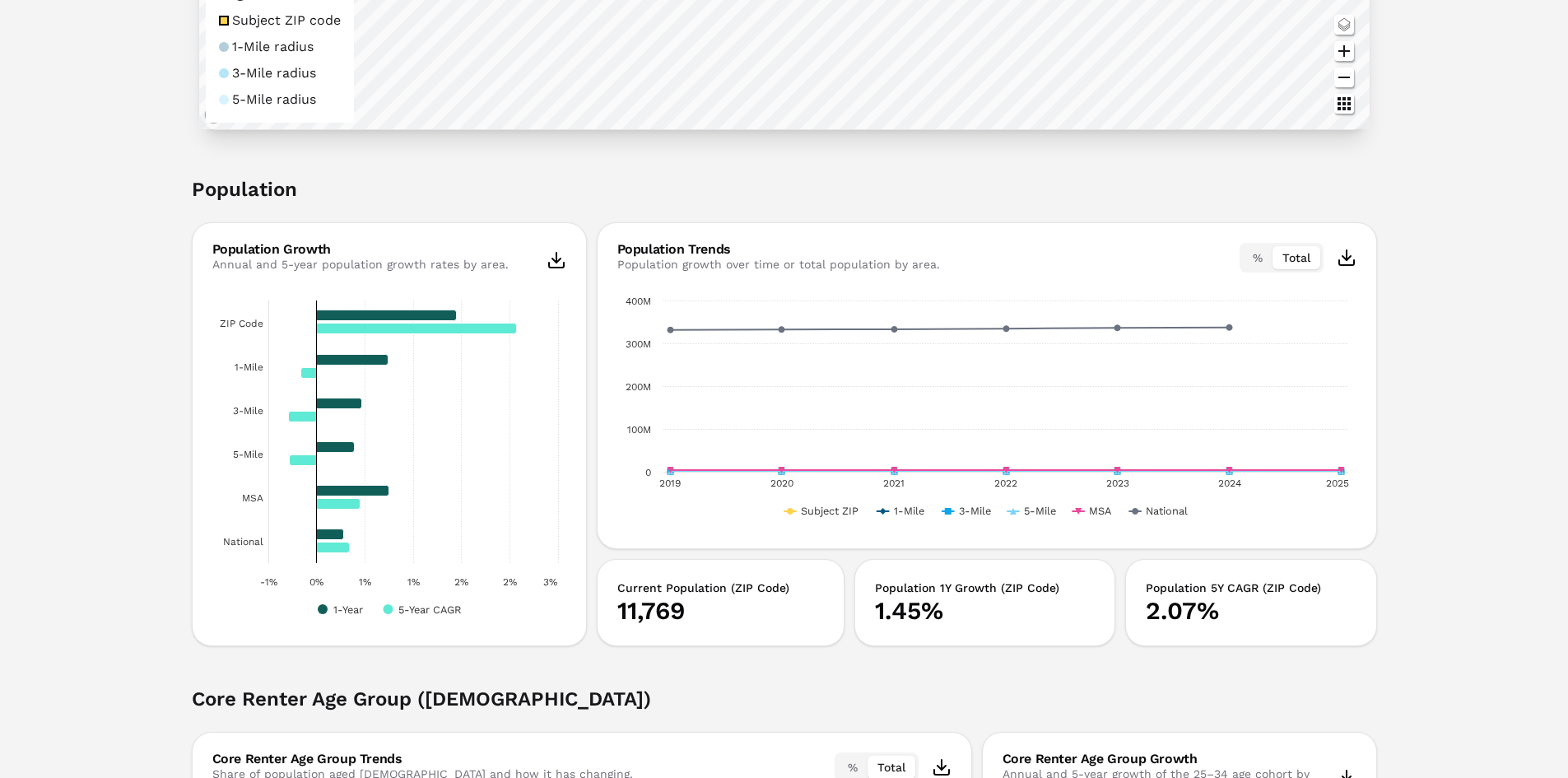
click at [1257, 258] on button "%" at bounding box center [1257, 258] width 29 height 23
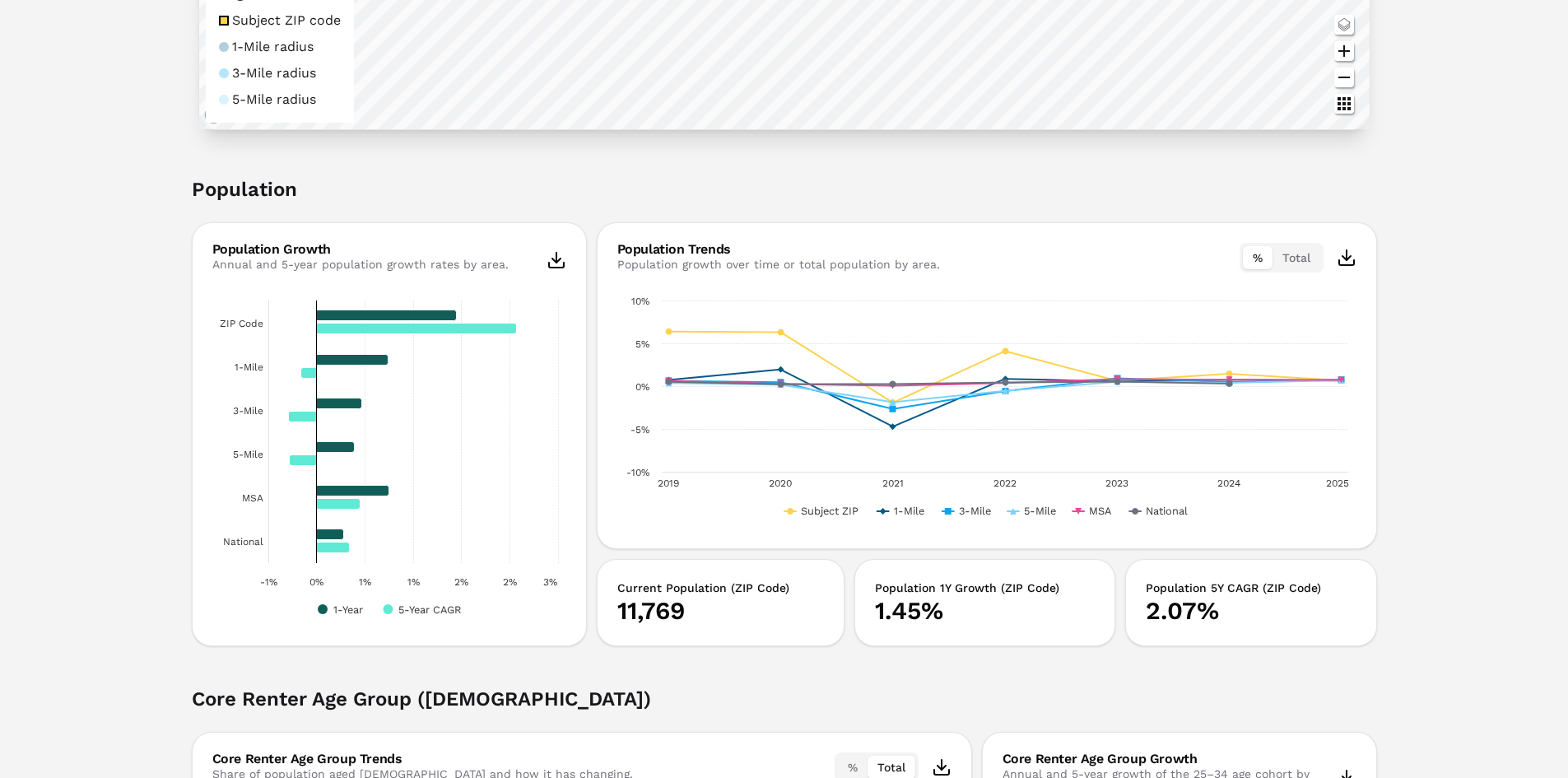
click at [1280, 262] on button "Total" at bounding box center [1296, 258] width 48 height 23
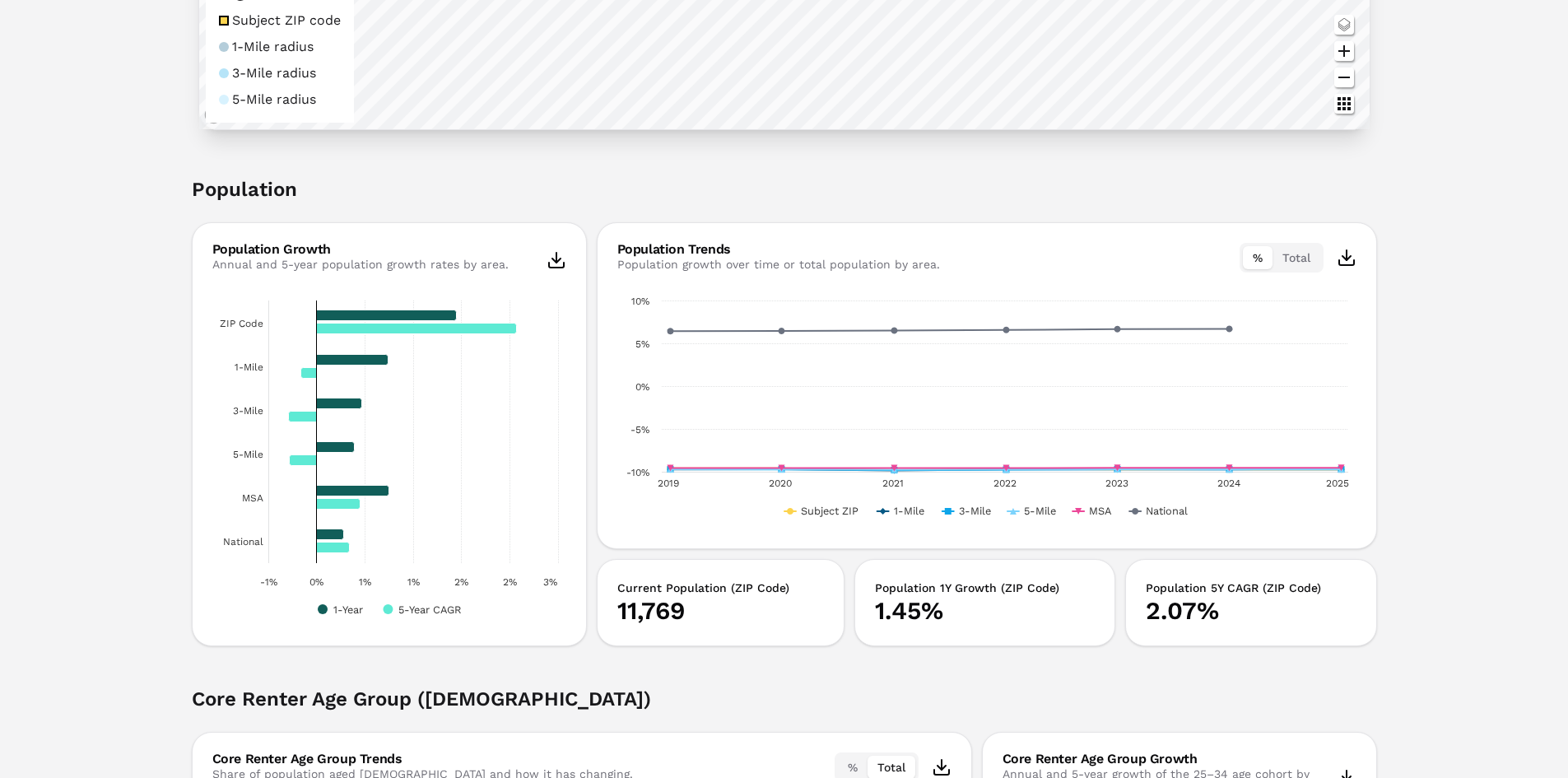
click at [1252, 261] on button "%" at bounding box center [1257, 258] width 29 height 23
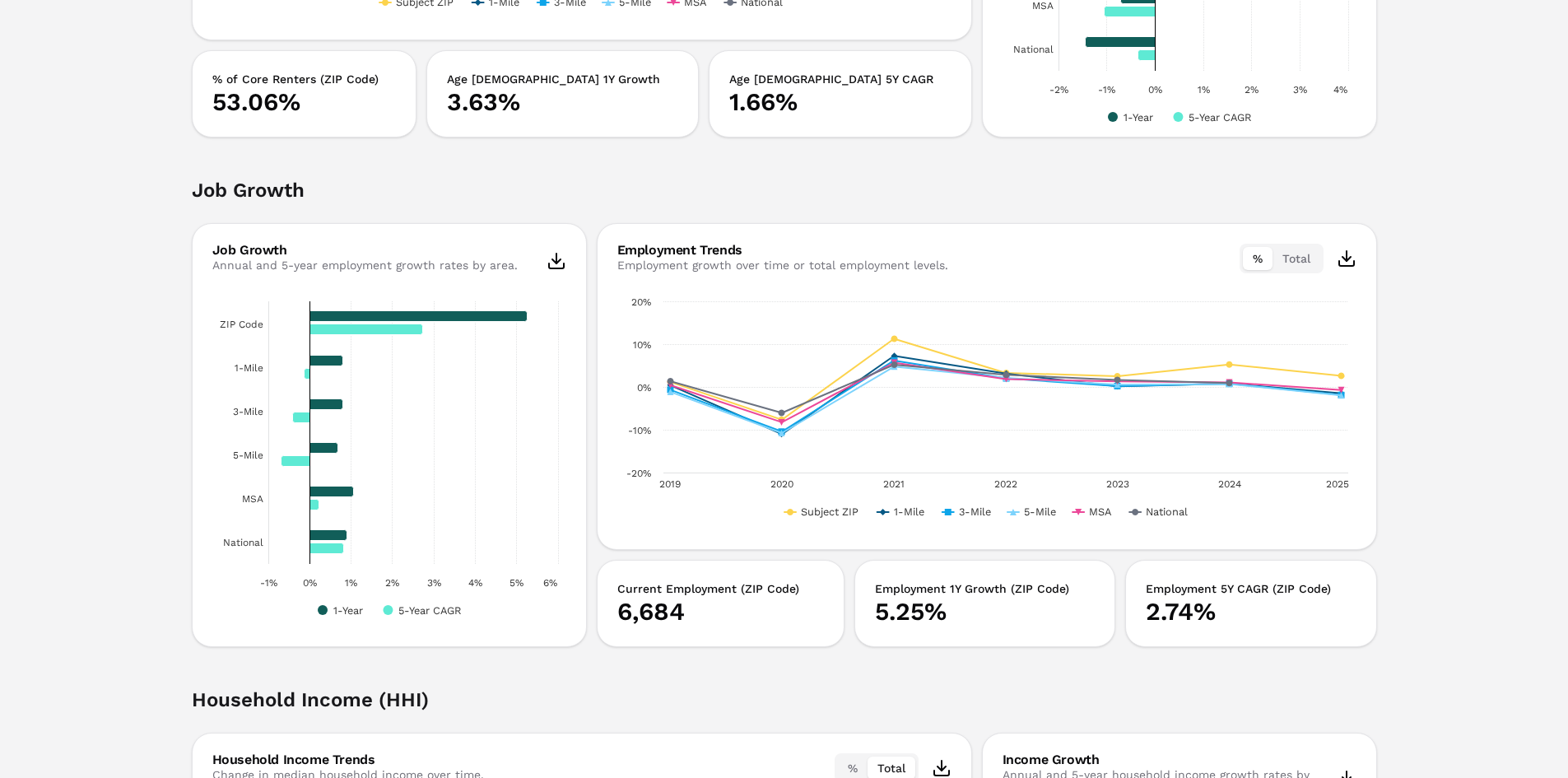
scroll to position [1729, 0]
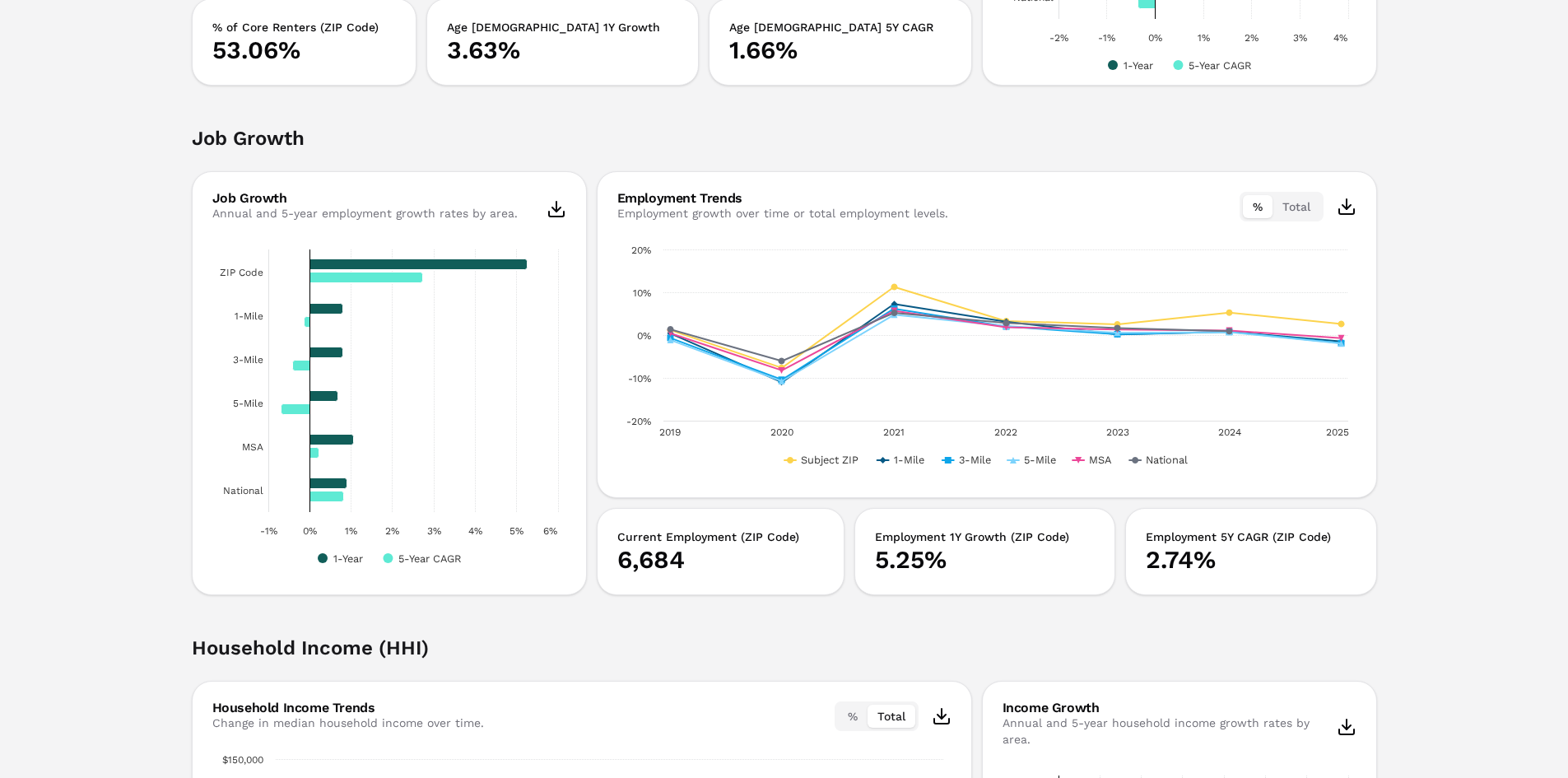
click at [1295, 207] on button "Total" at bounding box center [1296, 206] width 48 height 23
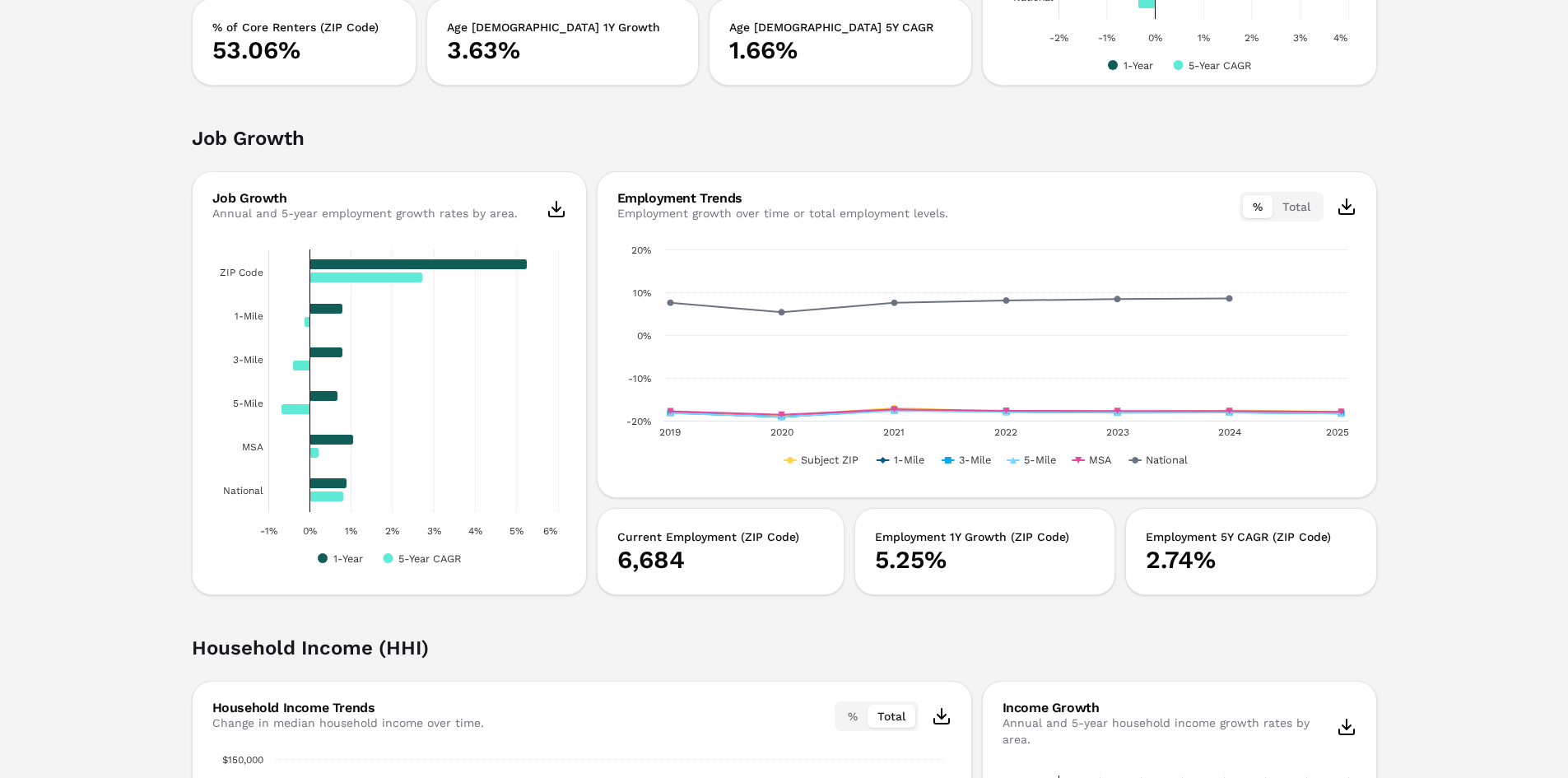
click at [1253, 207] on button "%" at bounding box center [1257, 206] width 29 height 23
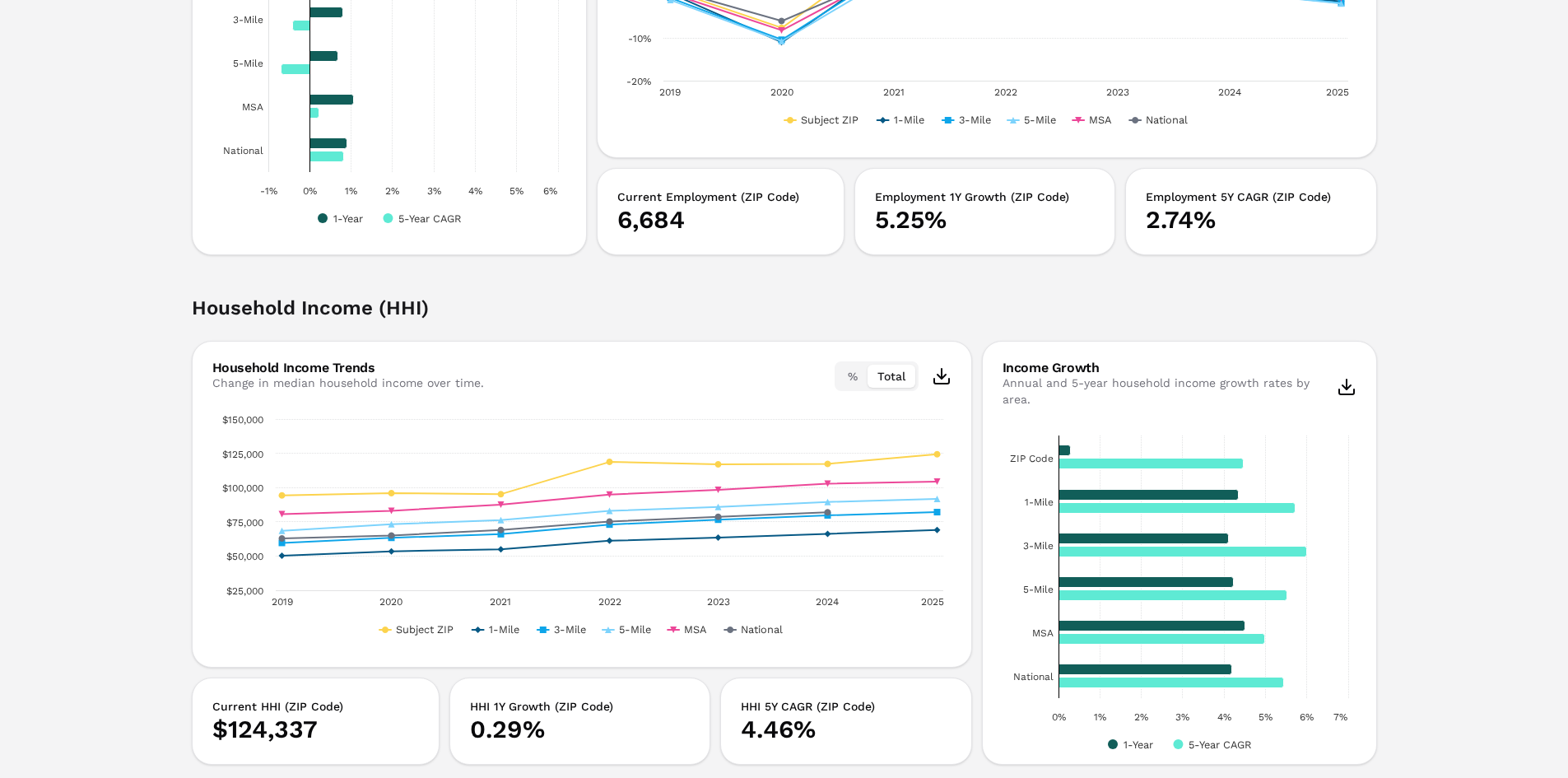
scroll to position [2140, 0]
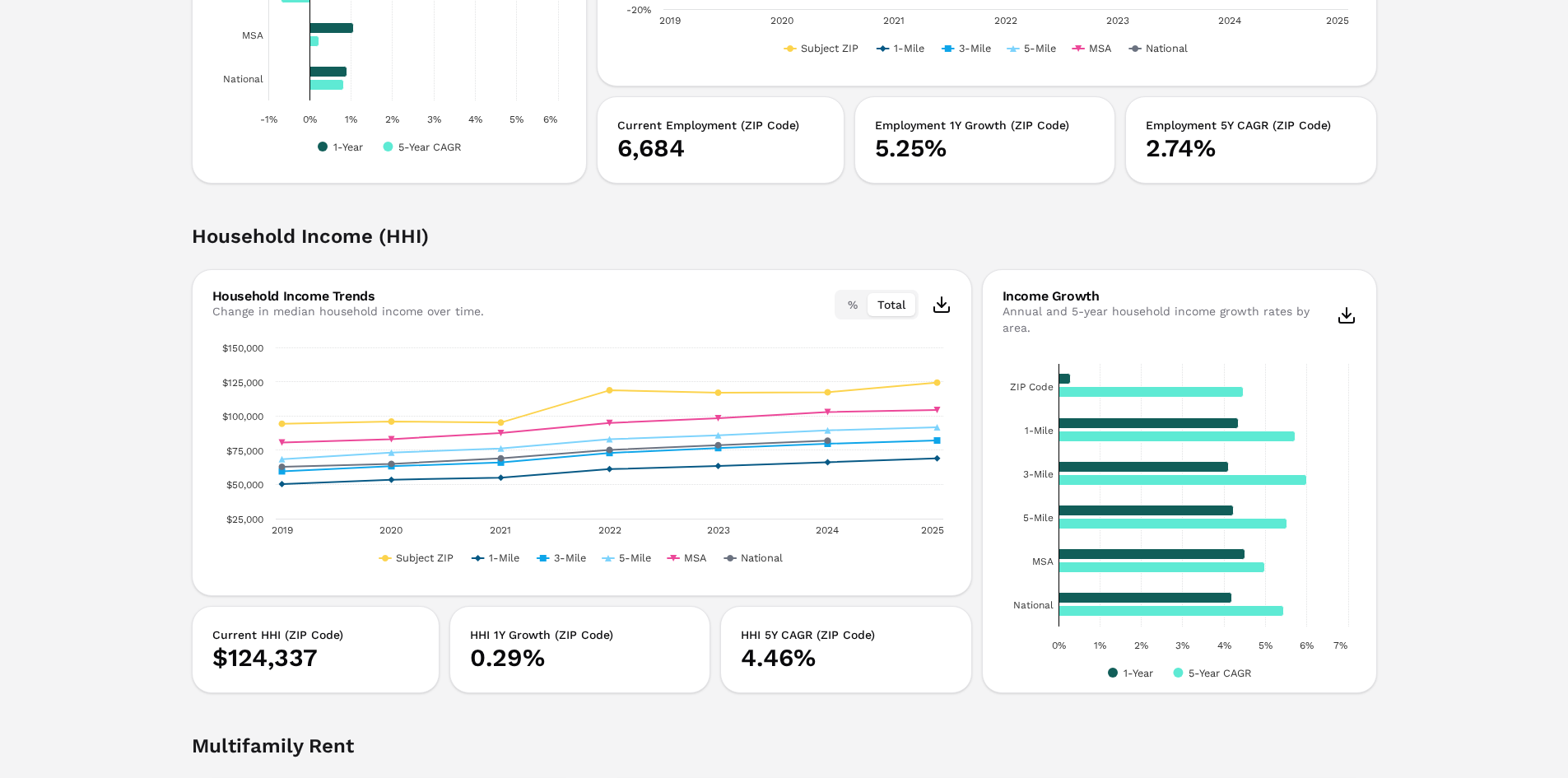
click at [845, 304] on button "%" at bounding box center [852, 304] width 29 height 23
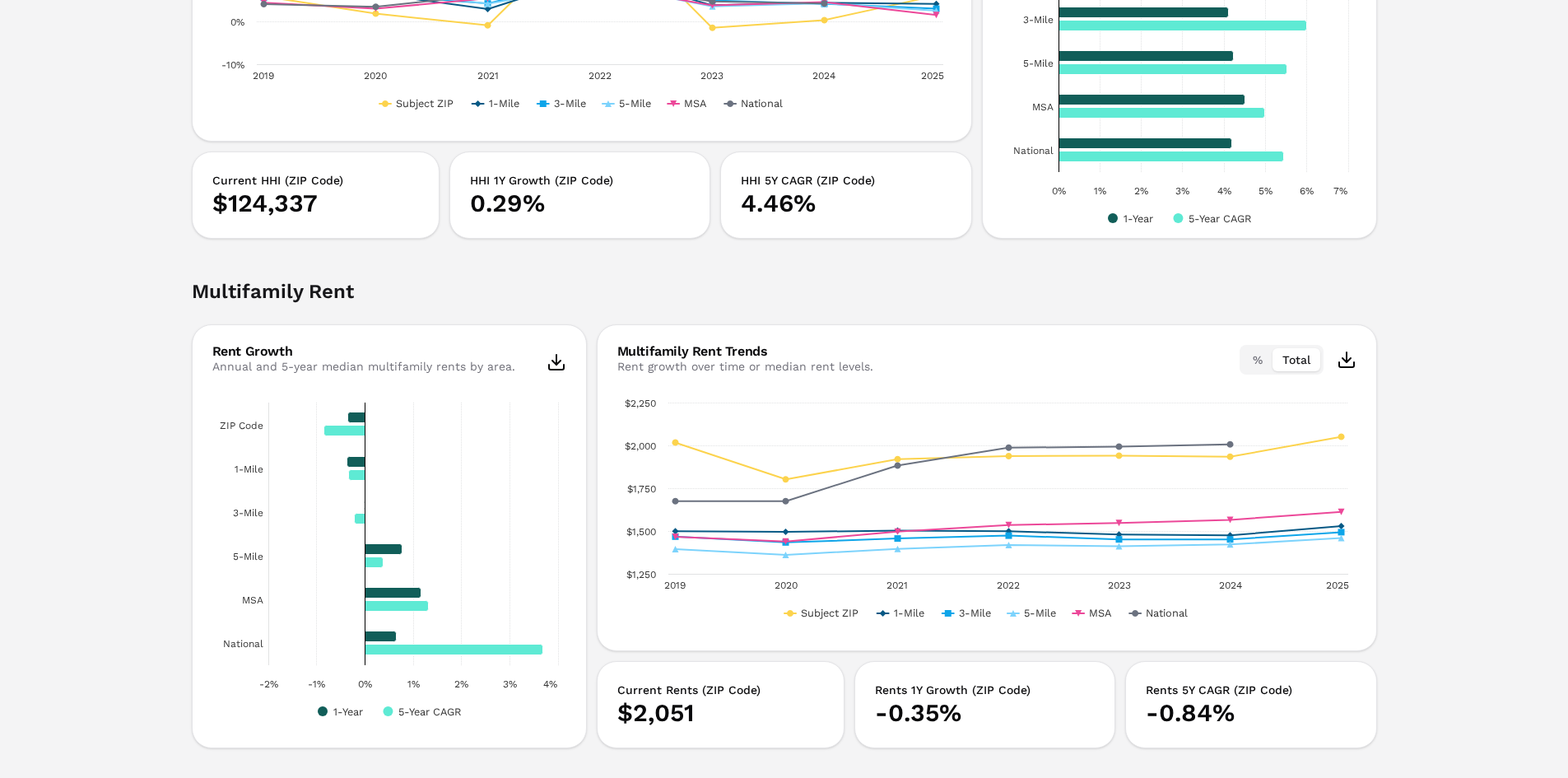
scroll to position [2634, 0]
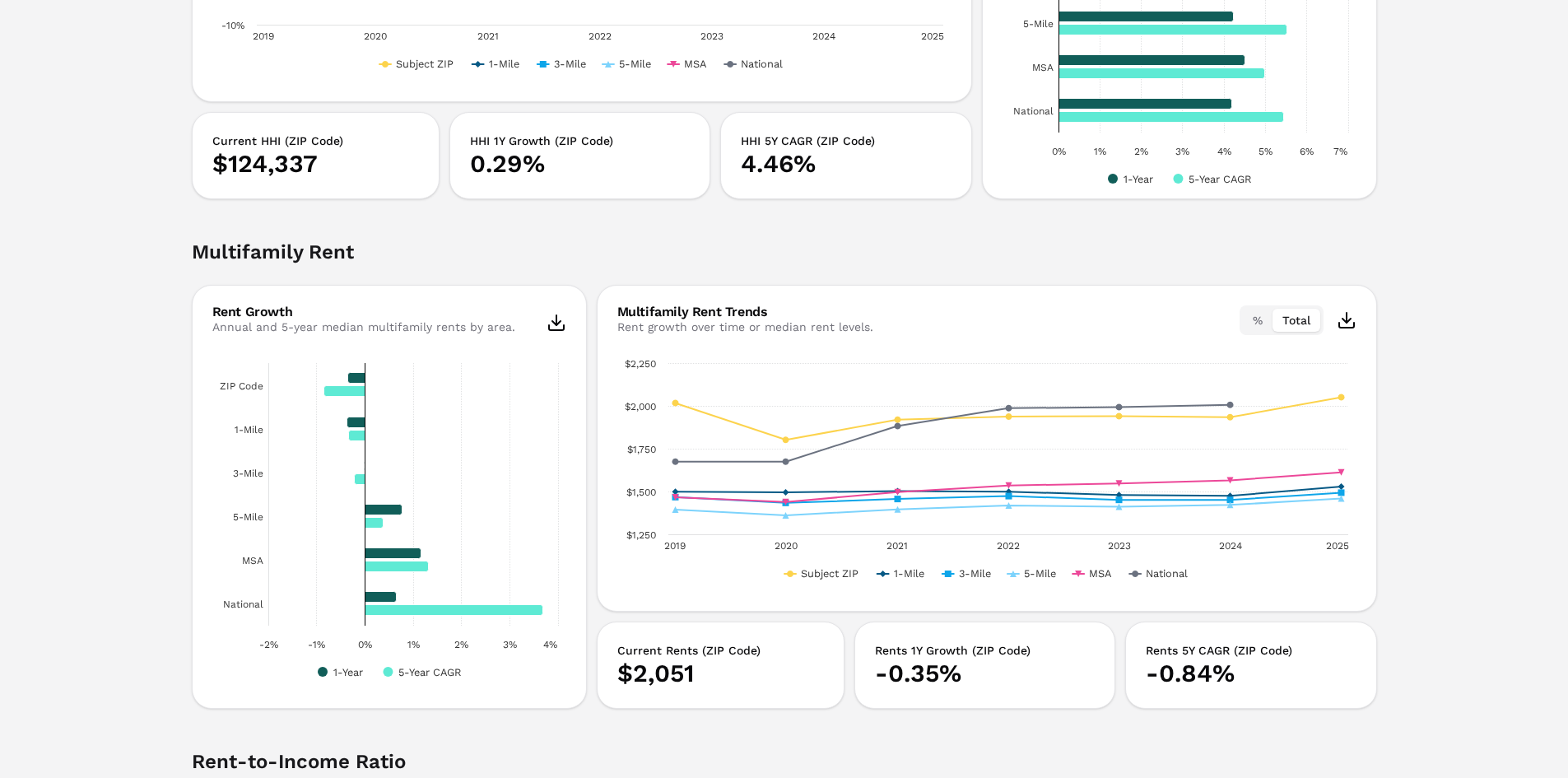
click at [1251, 312] on button "%" at bounding box center [1257, 320] width 29 height 23
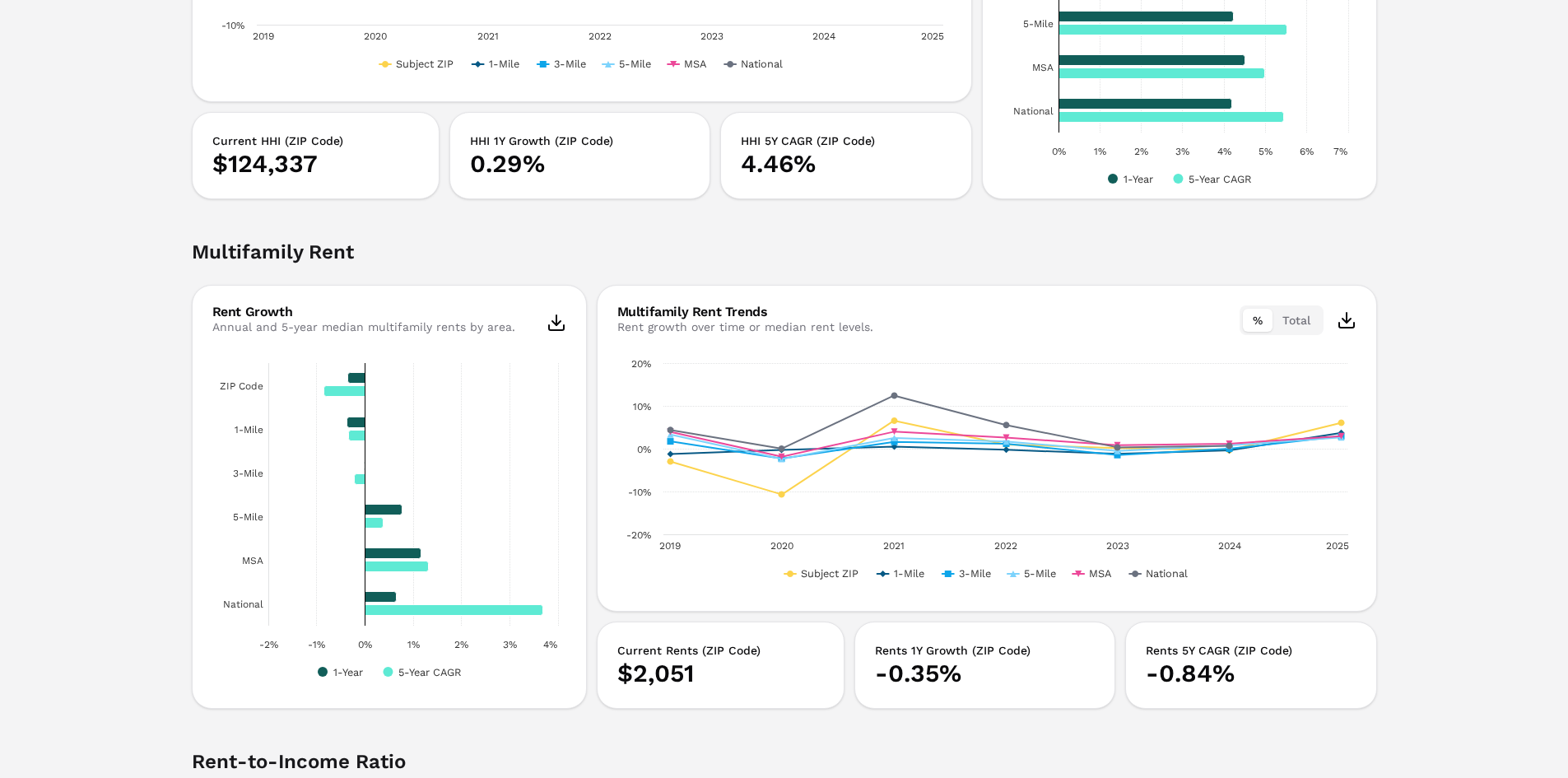
click at [1286, 318] on button "Total" at bounding box center [1296, 320] width 48 height 23
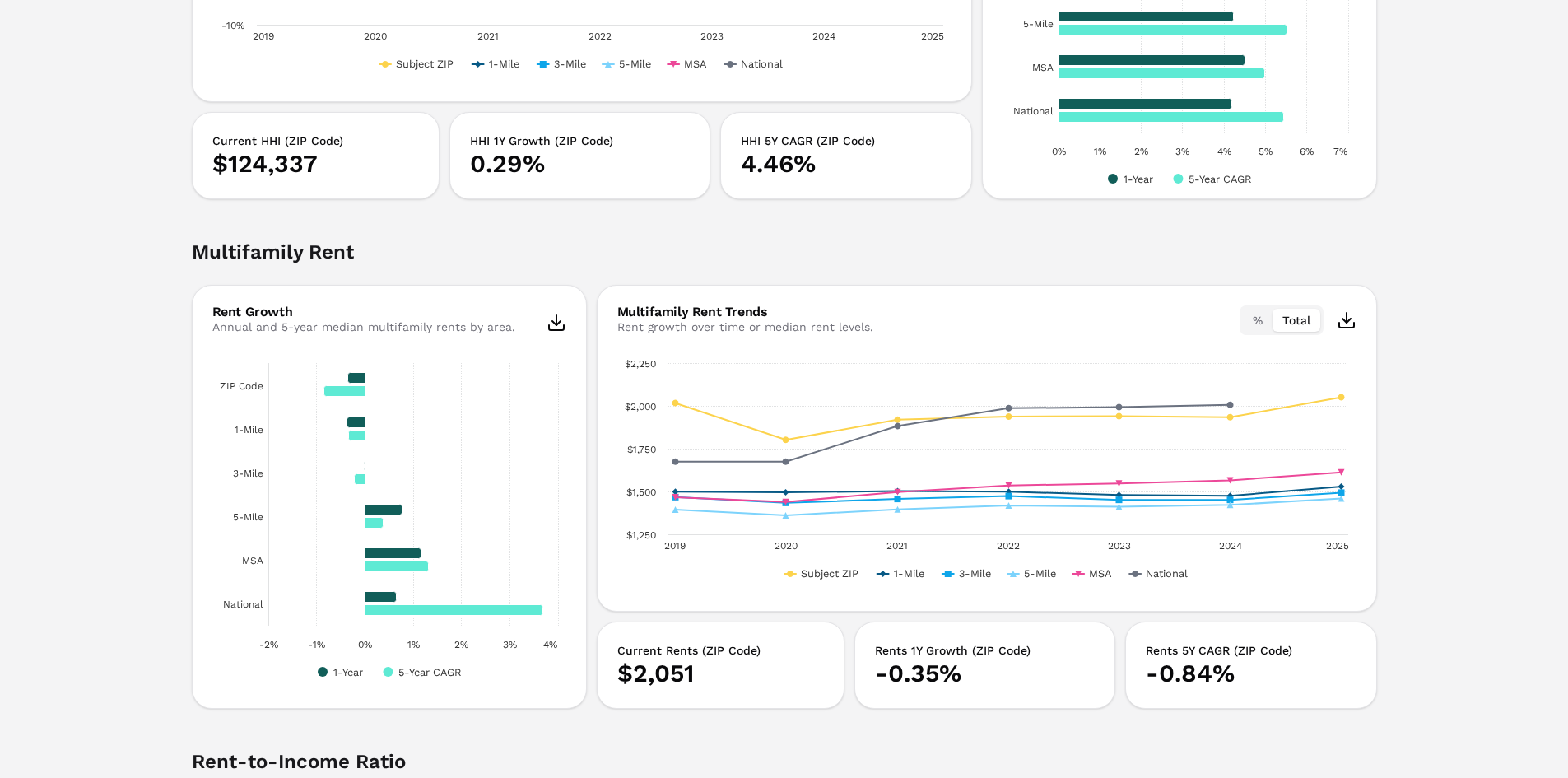
click at [1257, 317] on button "%" at bounding box center [1257, 320] width 29 height 23
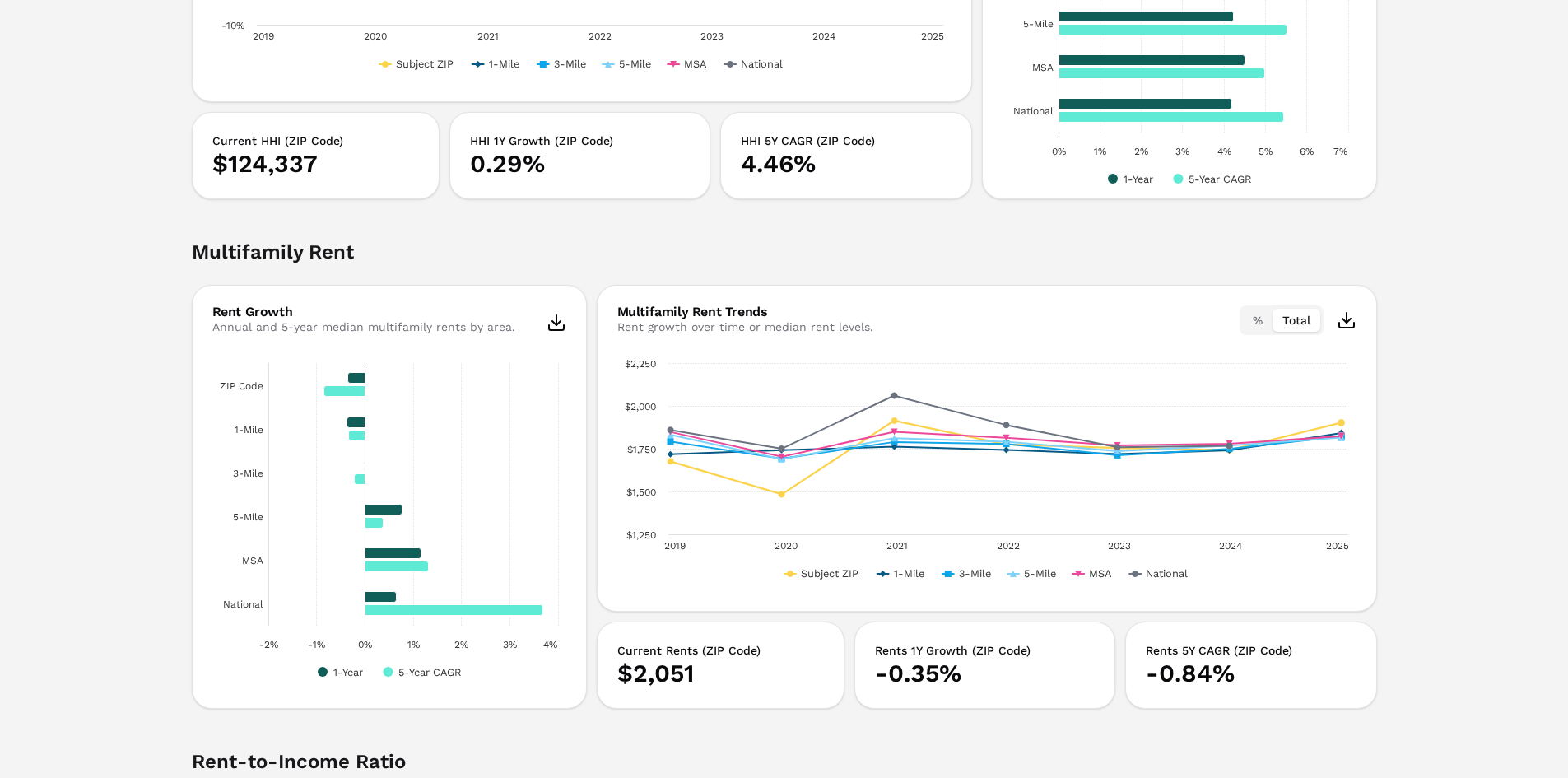
click at [1310, 329] on button "Total" at bounding box center [1296, 320] width 48 height 23
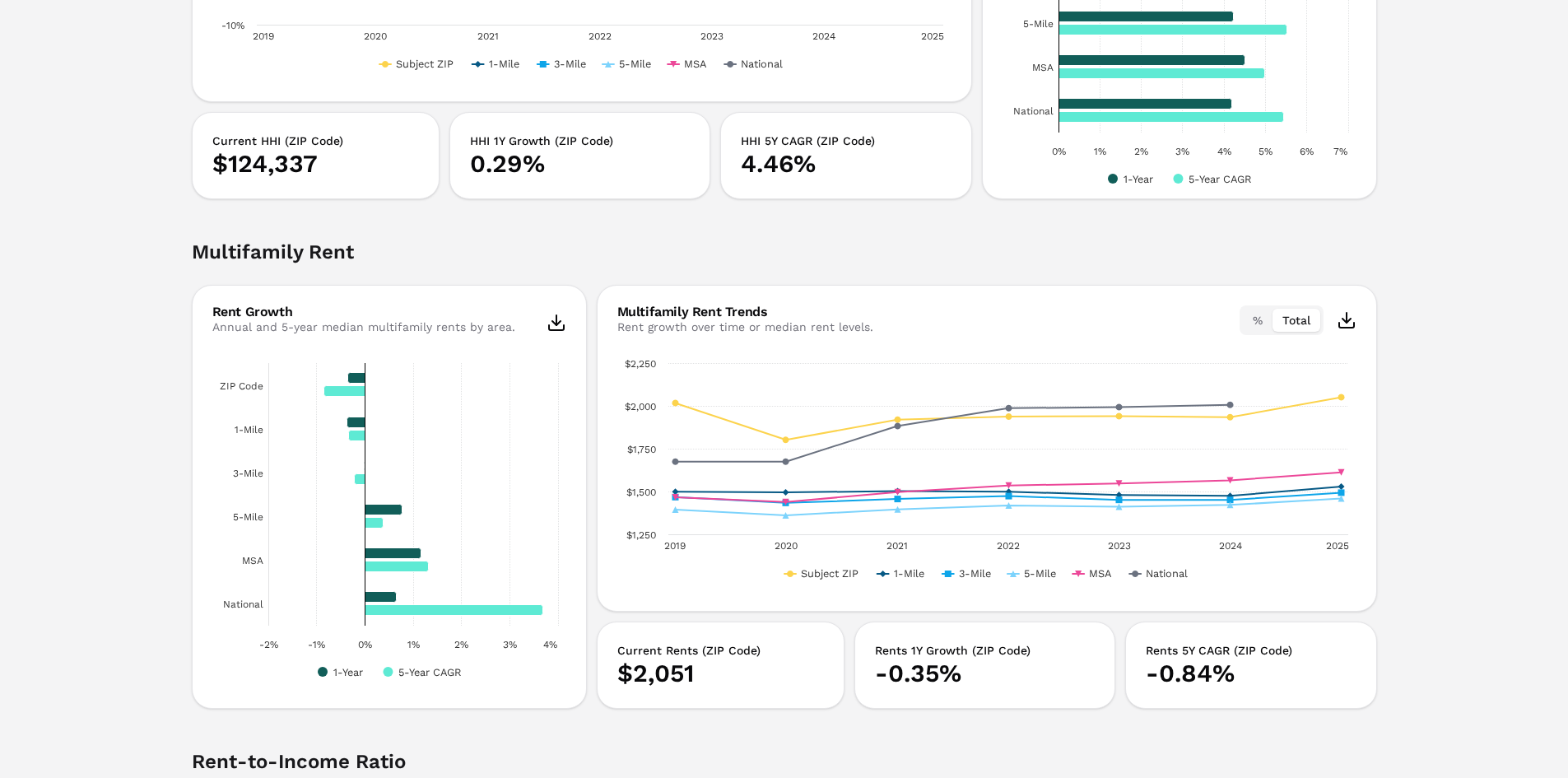
click at [1259, 314] on button "%" at bounding box center [1257, 320] width 29 height 23
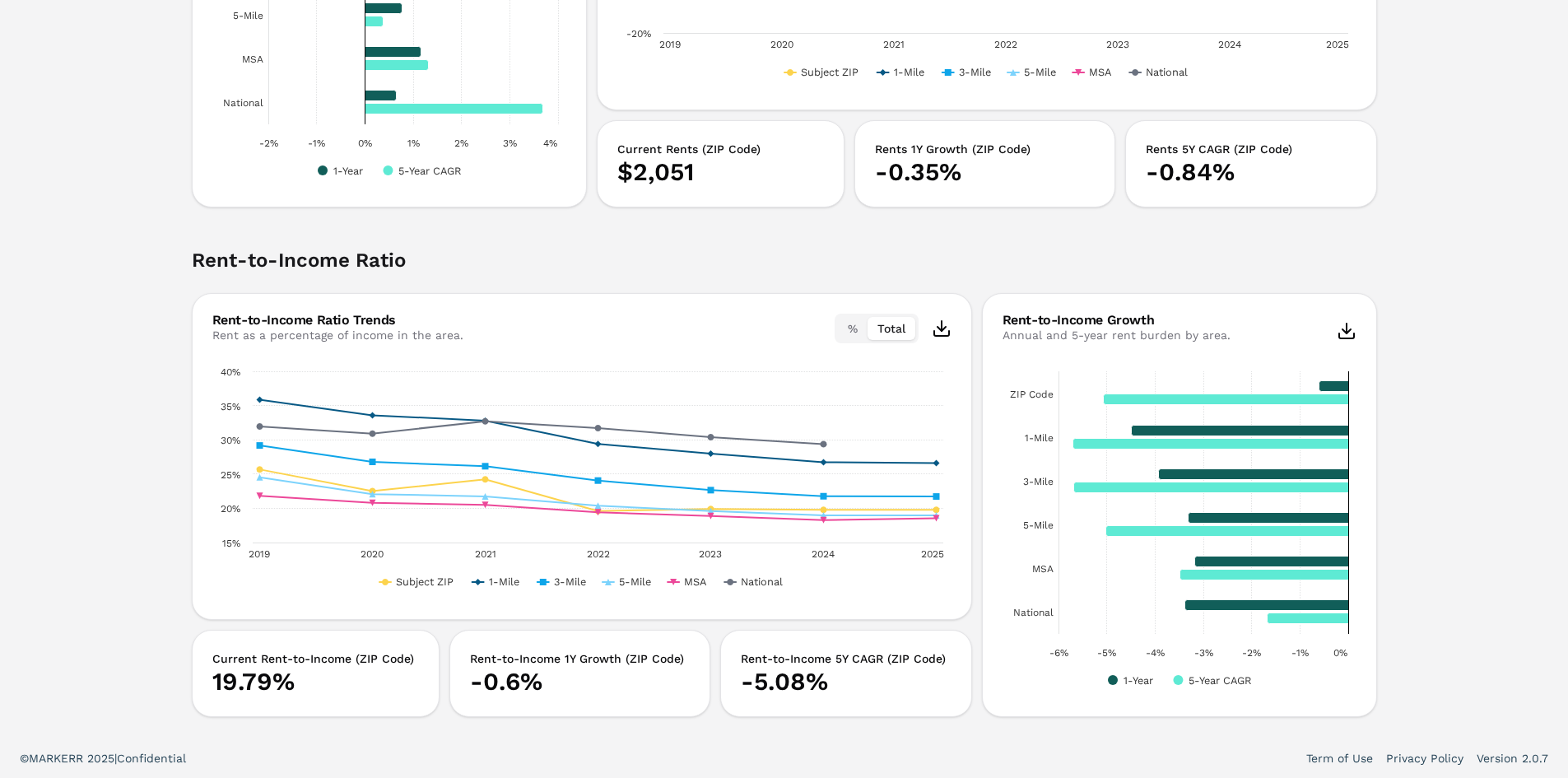
scroll to position [3137, 0]
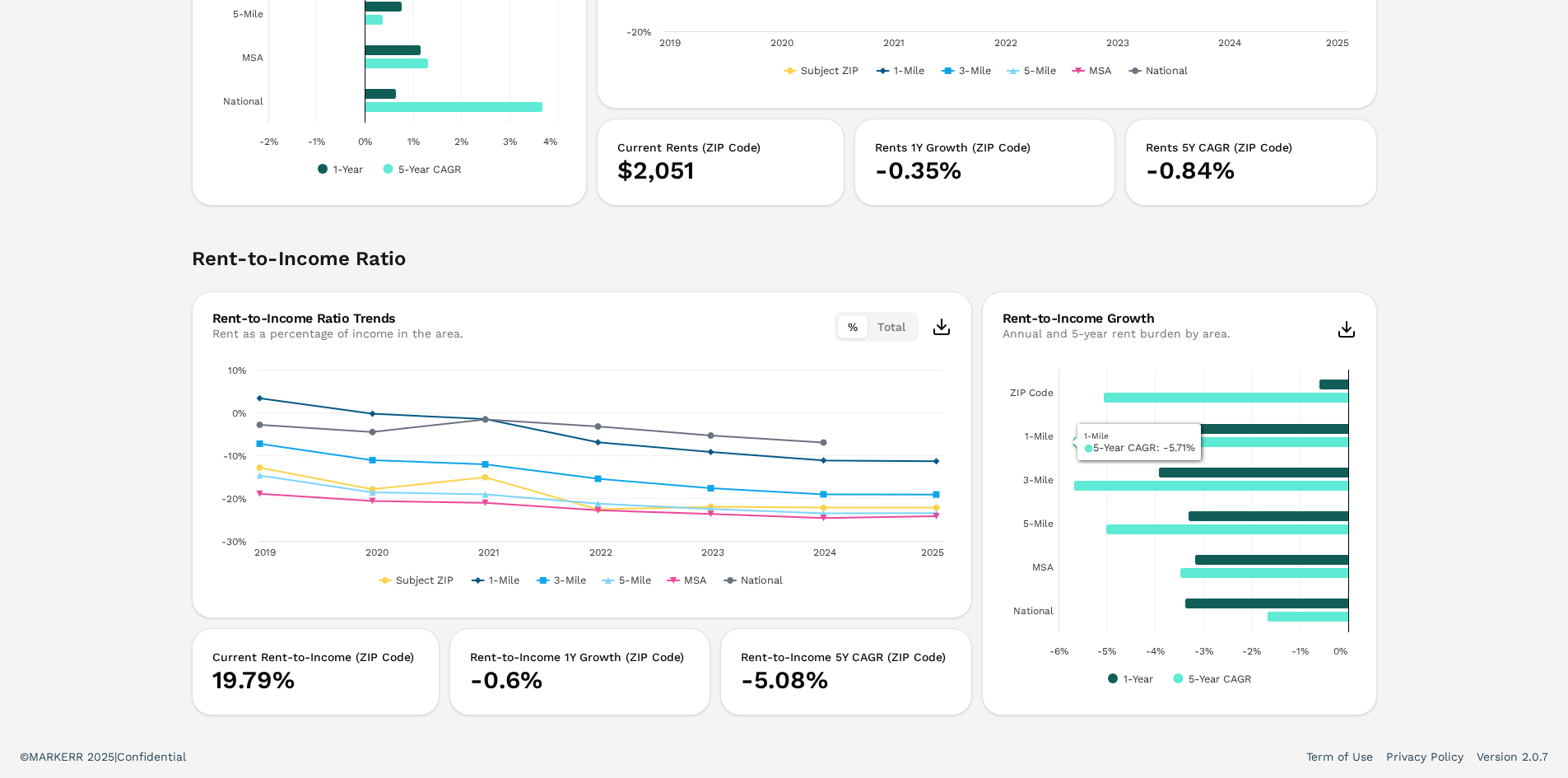
click at [843, 328] on button "%" at bounding box center [852, 327] width 29 height 23
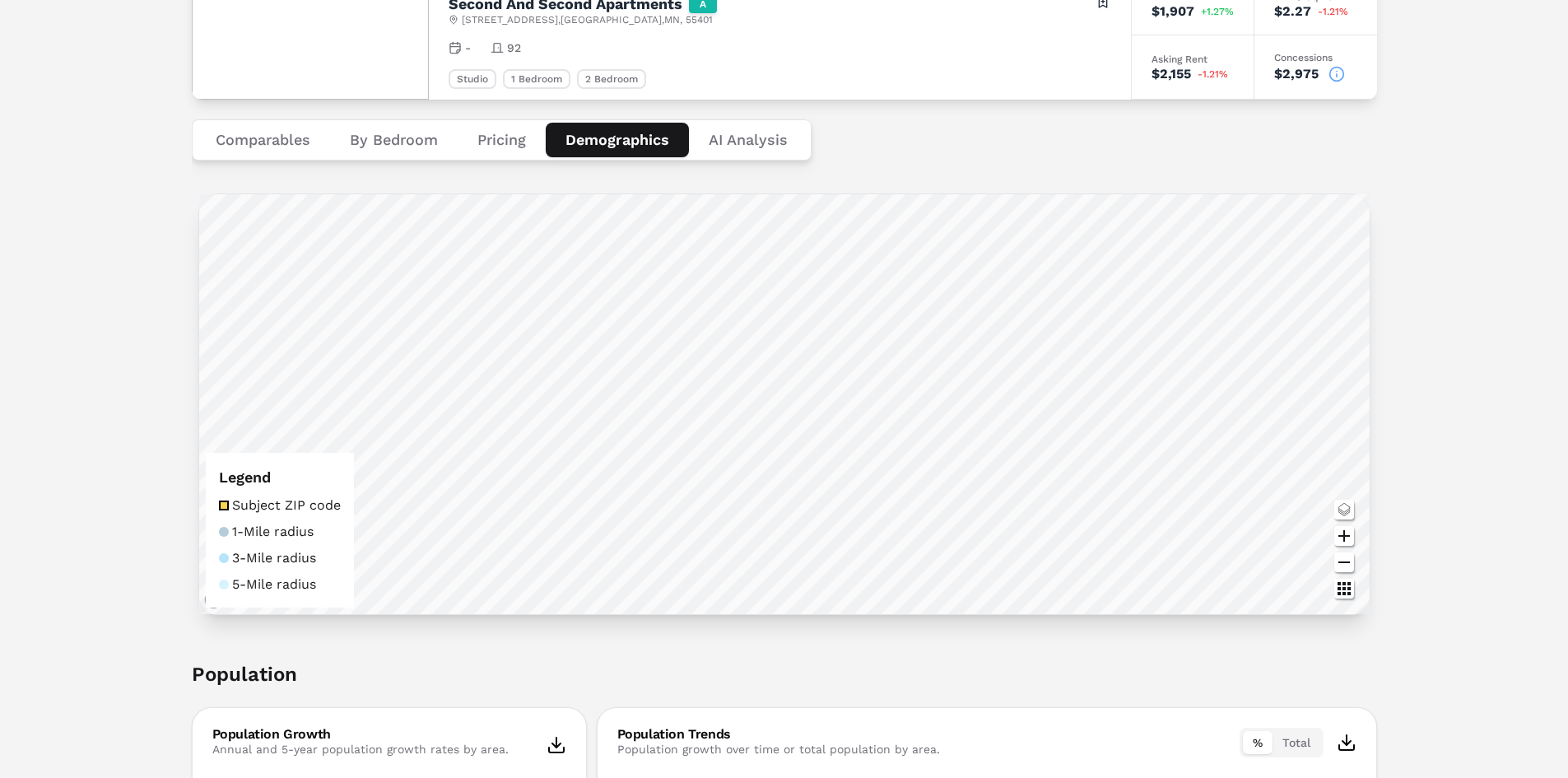
scroll to position [0, 0]
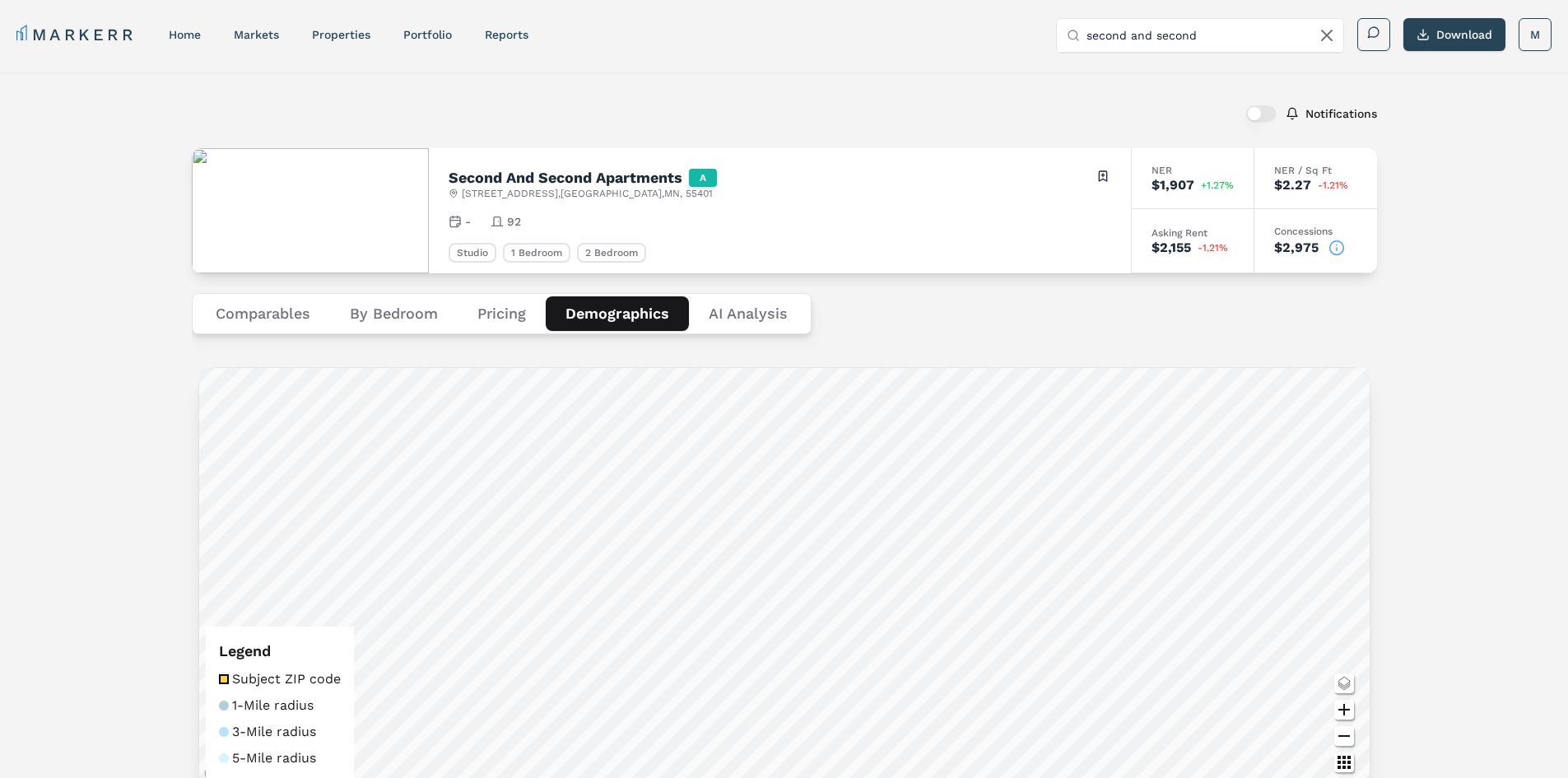
click at [1332, 37] on icon at bounding box center [1326, 35] width 19 height 19
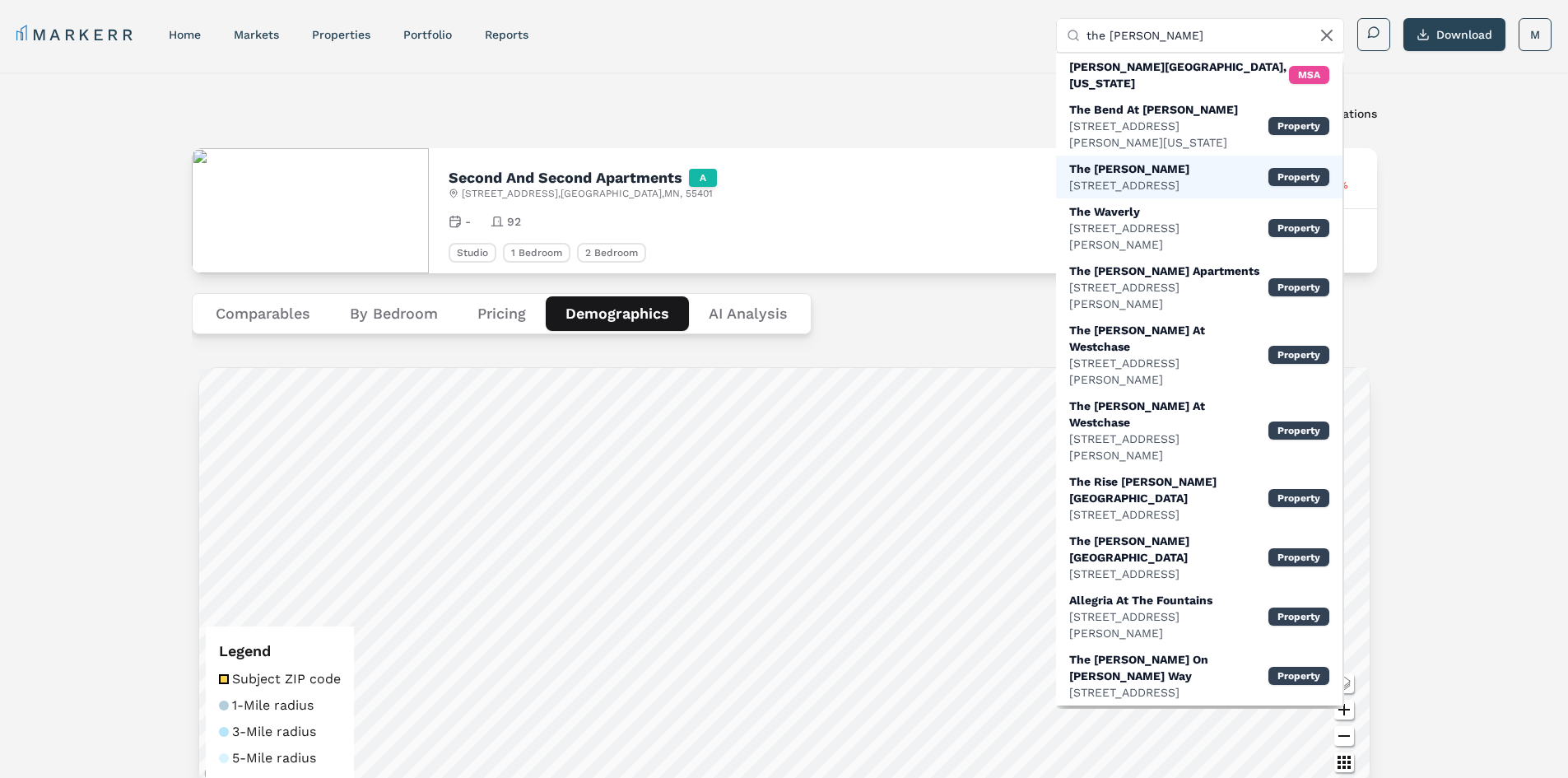
type input "the [PERSON_NAME]"
click at [1189, 177] on div "[STREET_ADDRESS]" at bounding box center [1129, 185] width 120 height 17
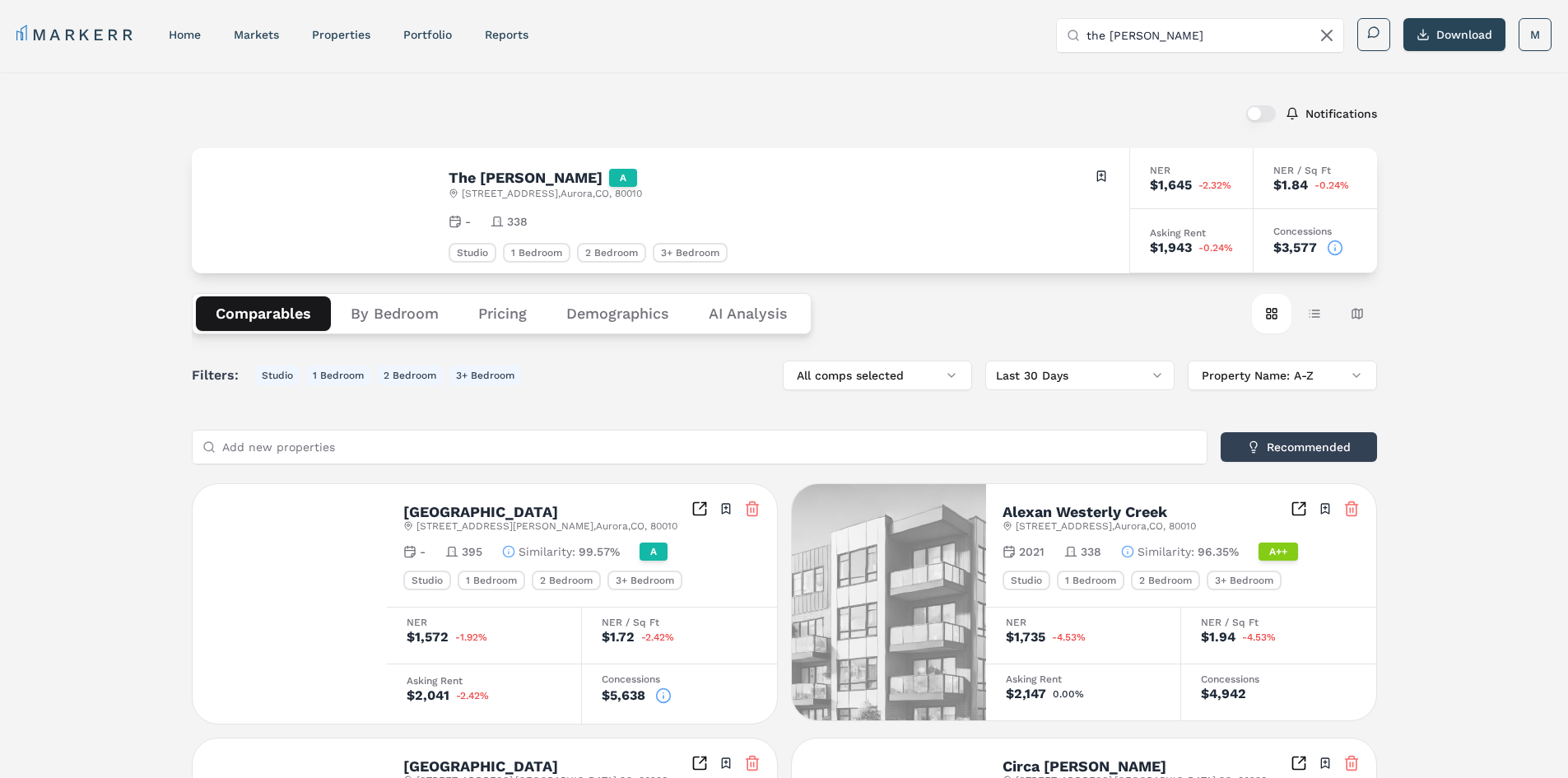
click at [601, 313] on button "Demographics" at bounding box center [618, 313] width 142 height 35
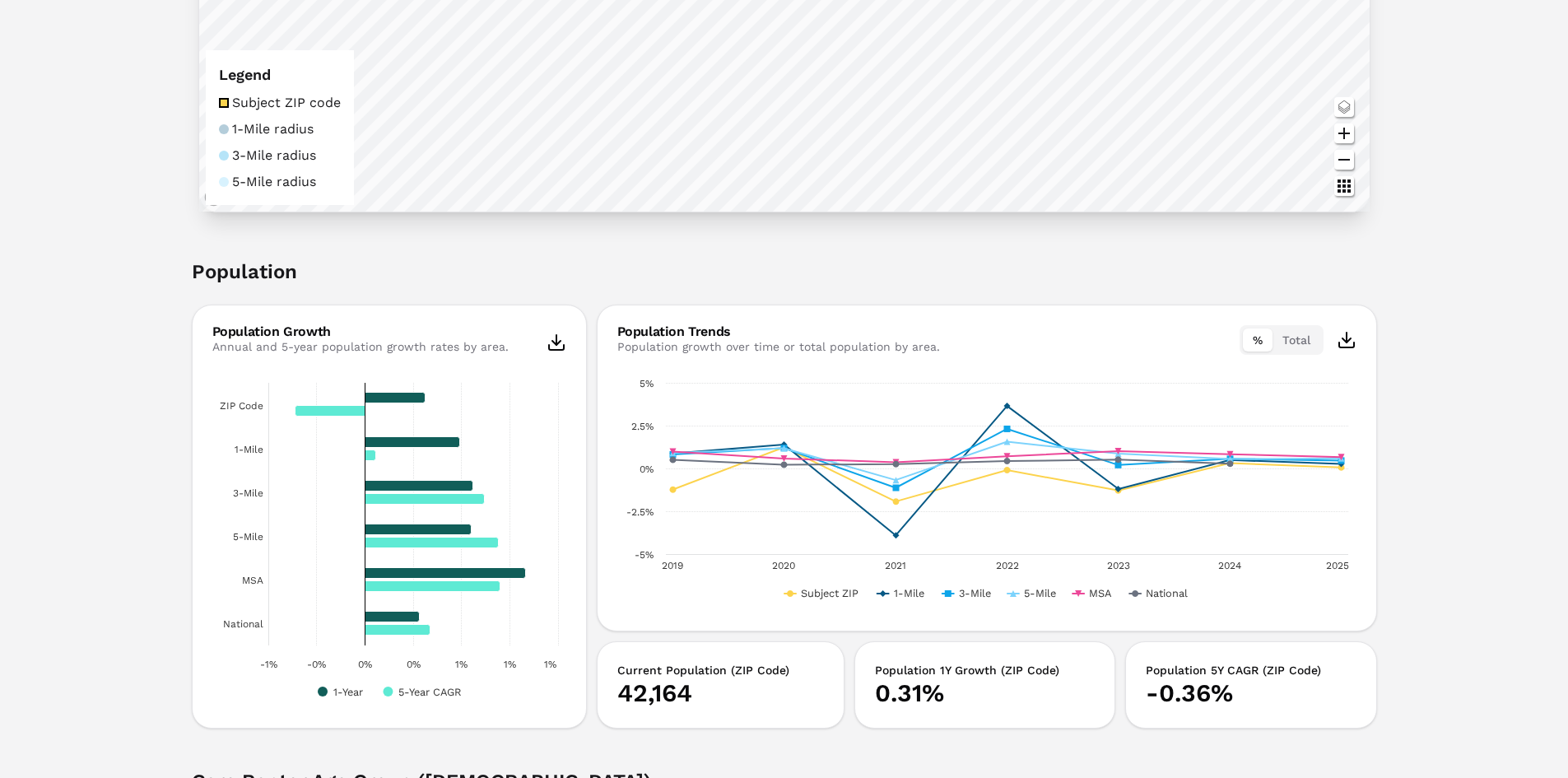
scroll to position [659, 0]
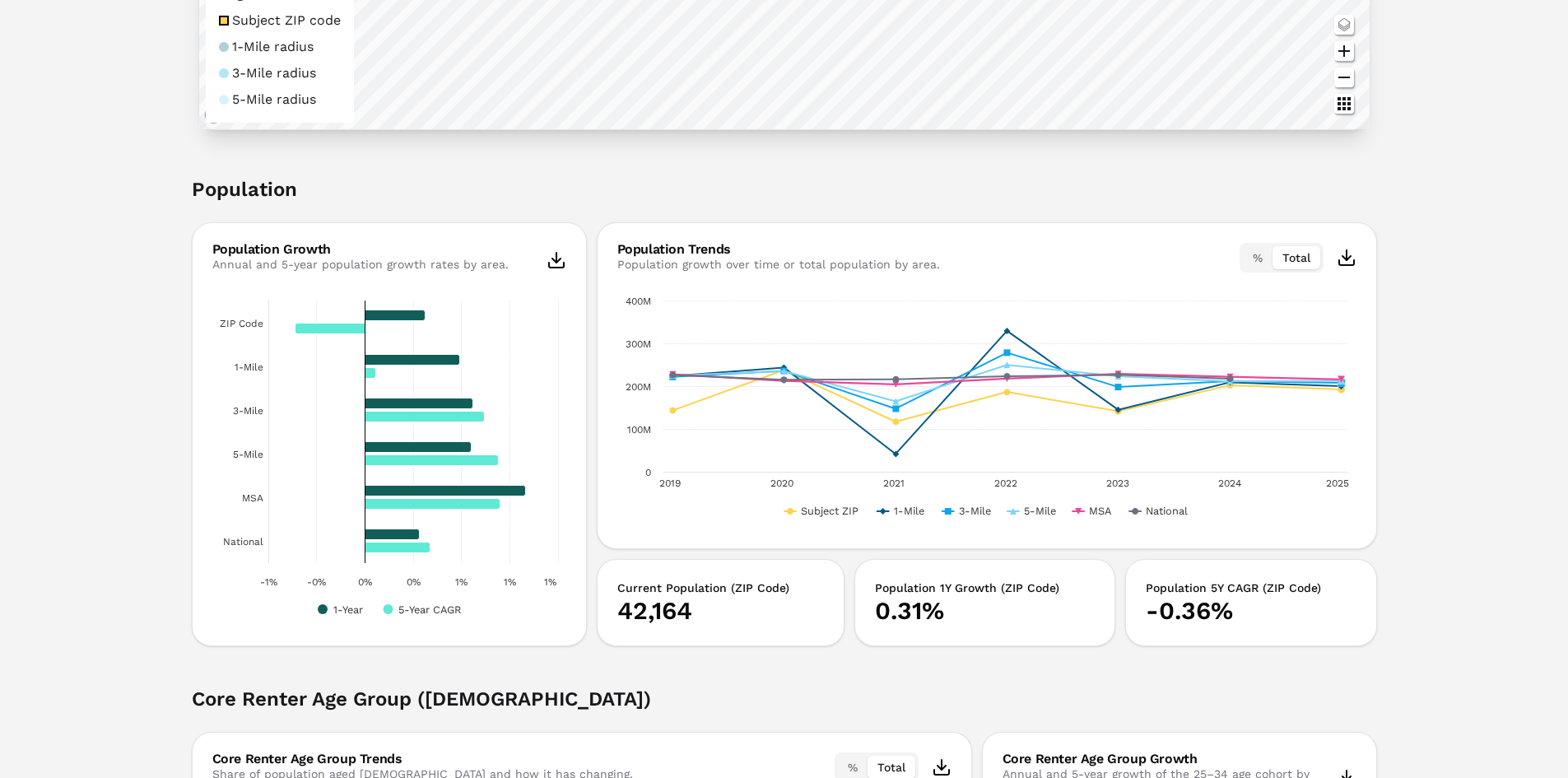
click at [1305, 258] on button "Total" at bounding box center [1296, 258] width 48 height 23
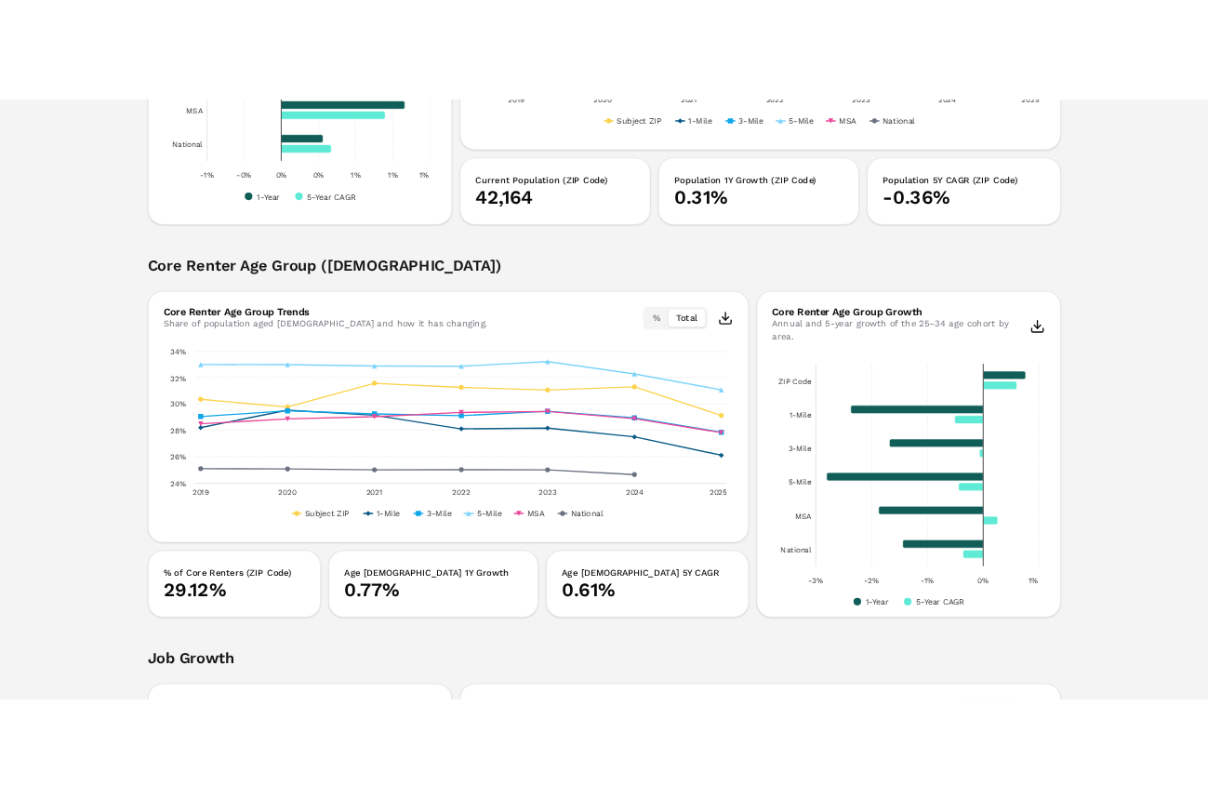
scroll to position [1302, 0]
